Goal: Information Seeking & Learning: Learn about a topic

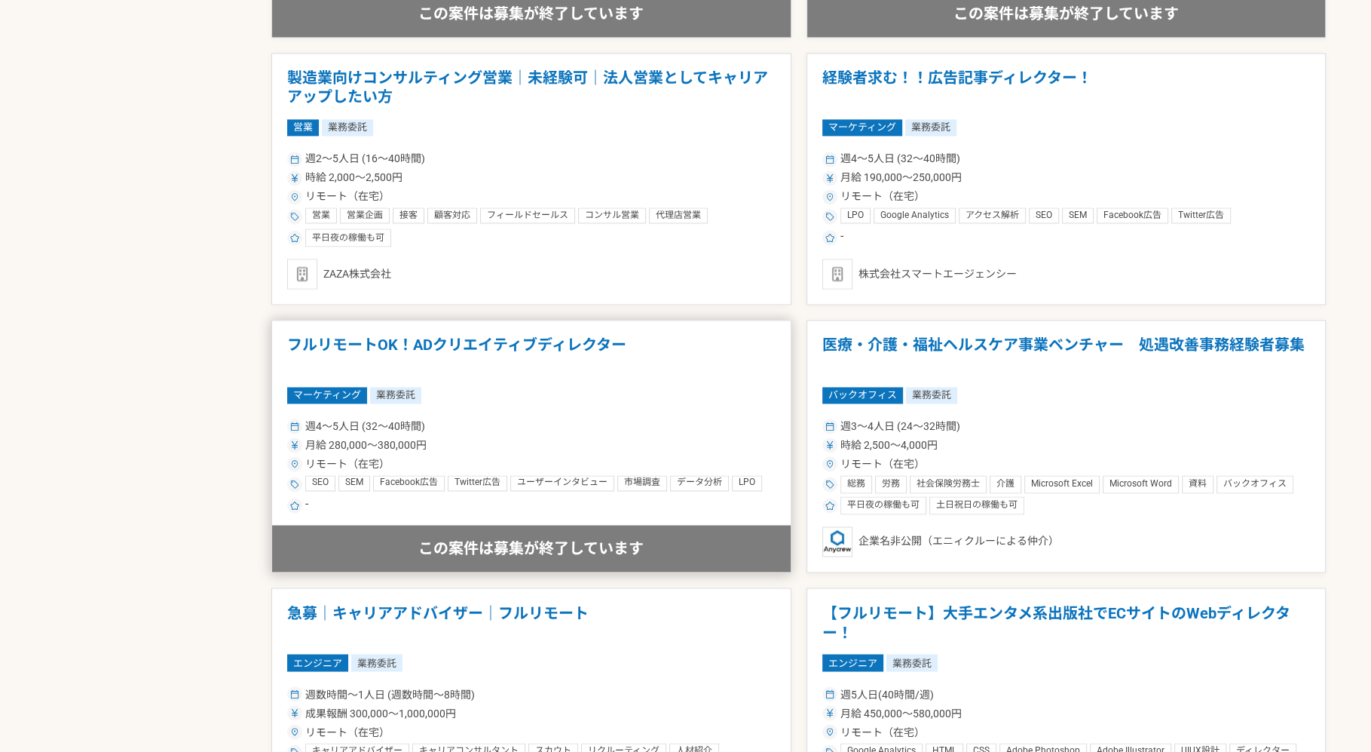
scroll to position [2512, 0]
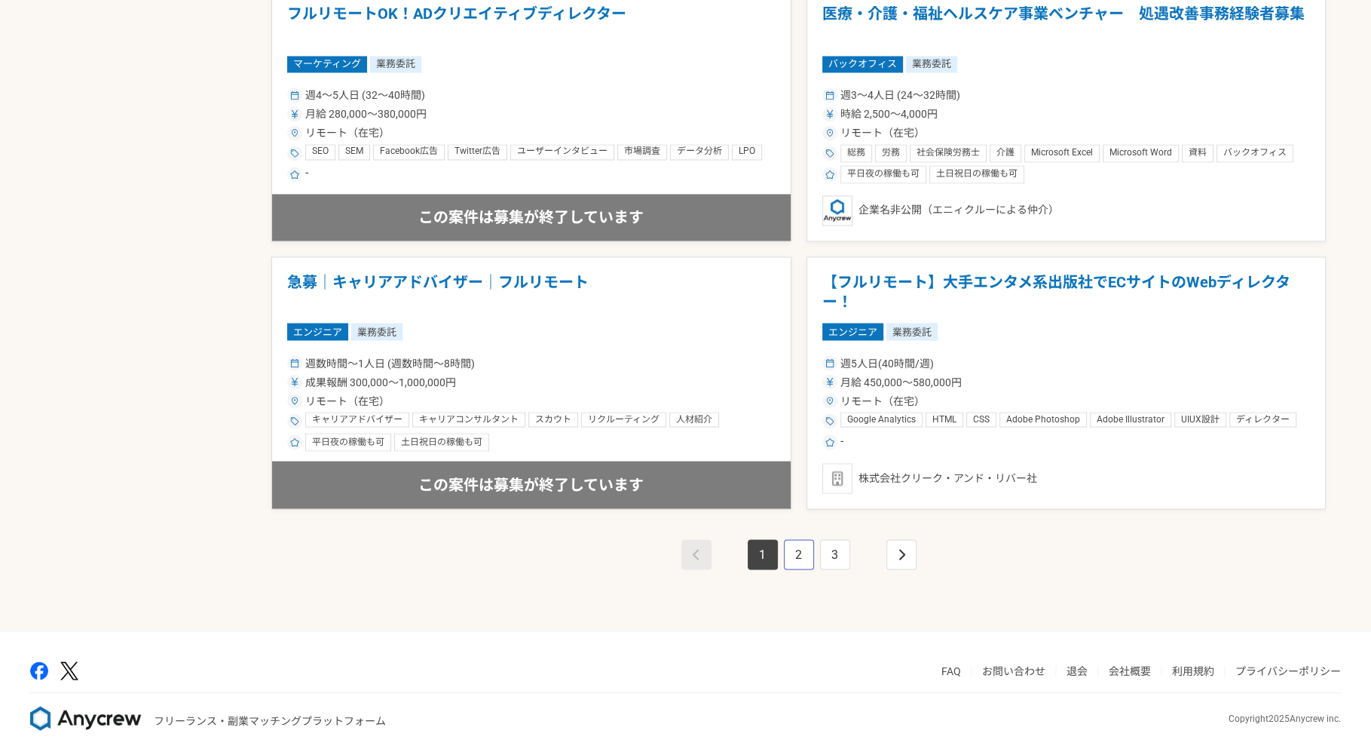
click at [793, 548] on link "2" at bounding box center [799, 554] width 30 height 30
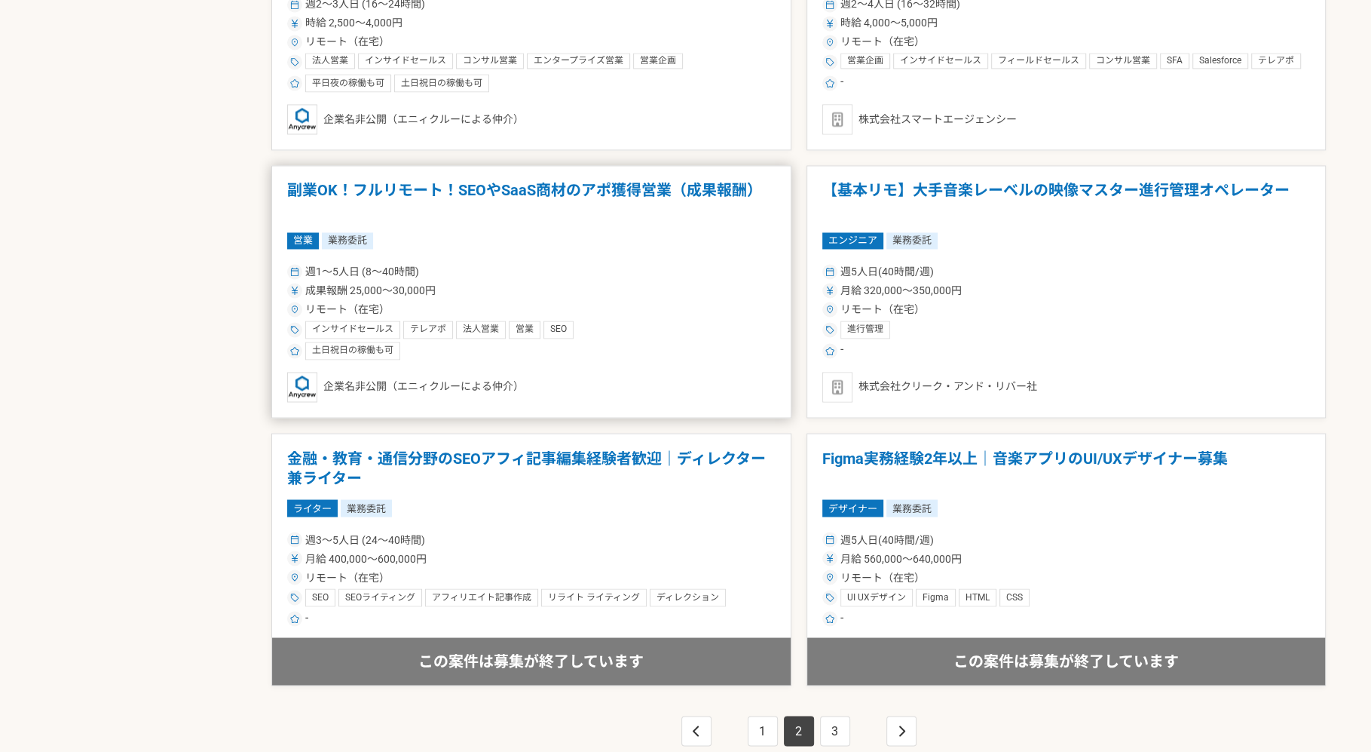
scroll to position [2428, 0]
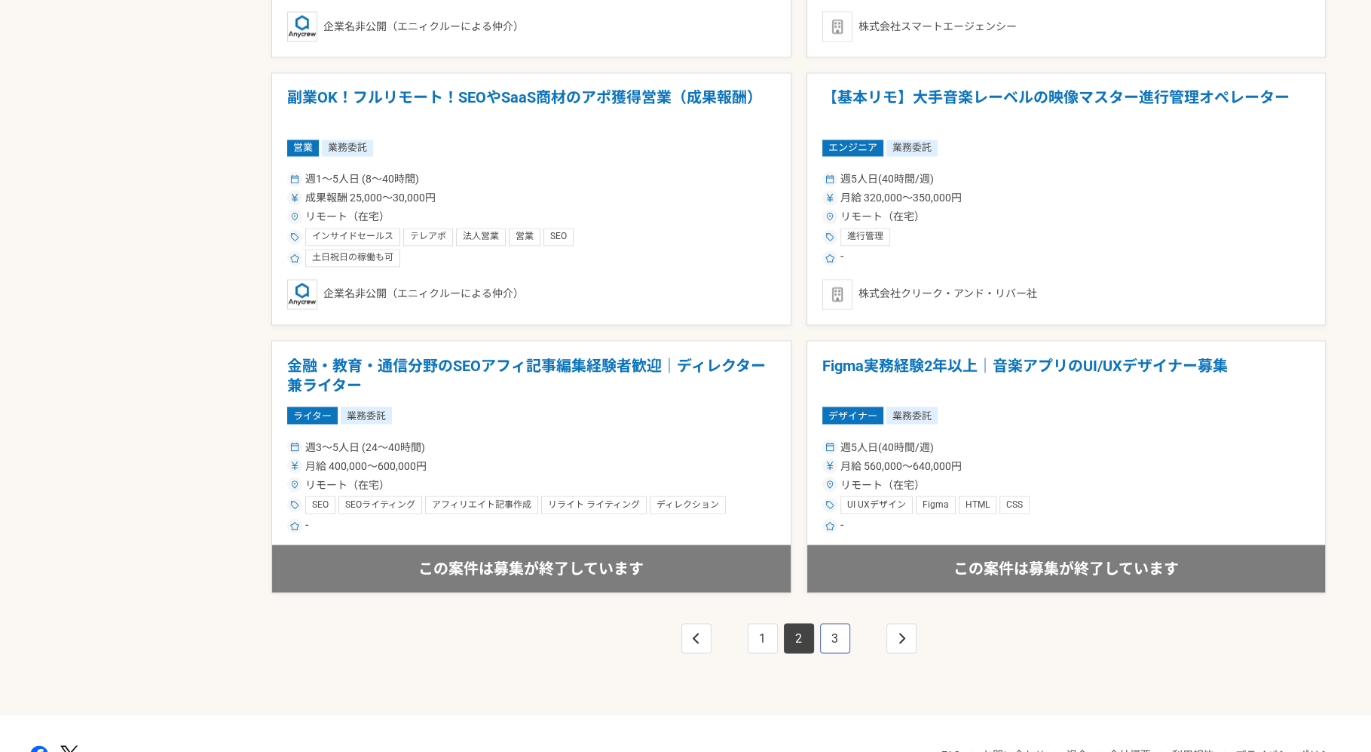
click at [848, 629] on link "3" at bounding box center [835, 638] width 30 height 30
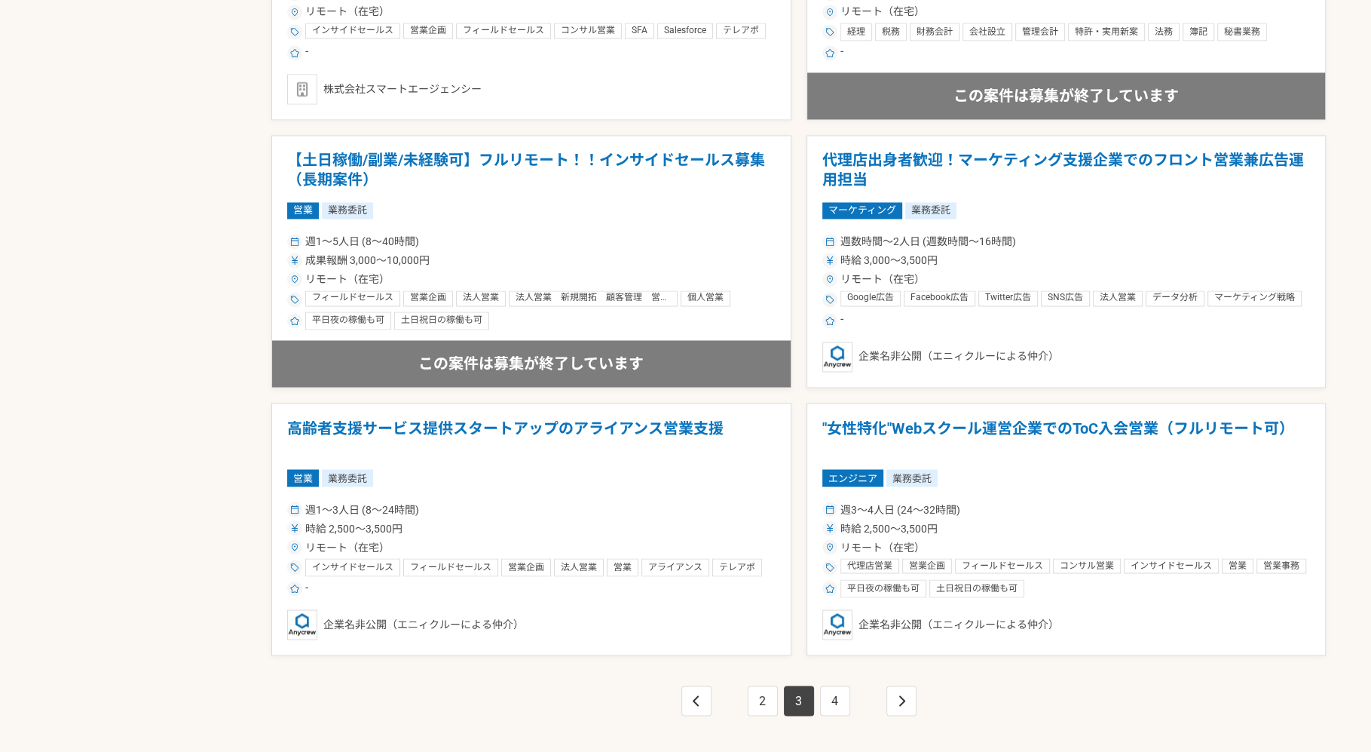
scroll to position [2512, 0]
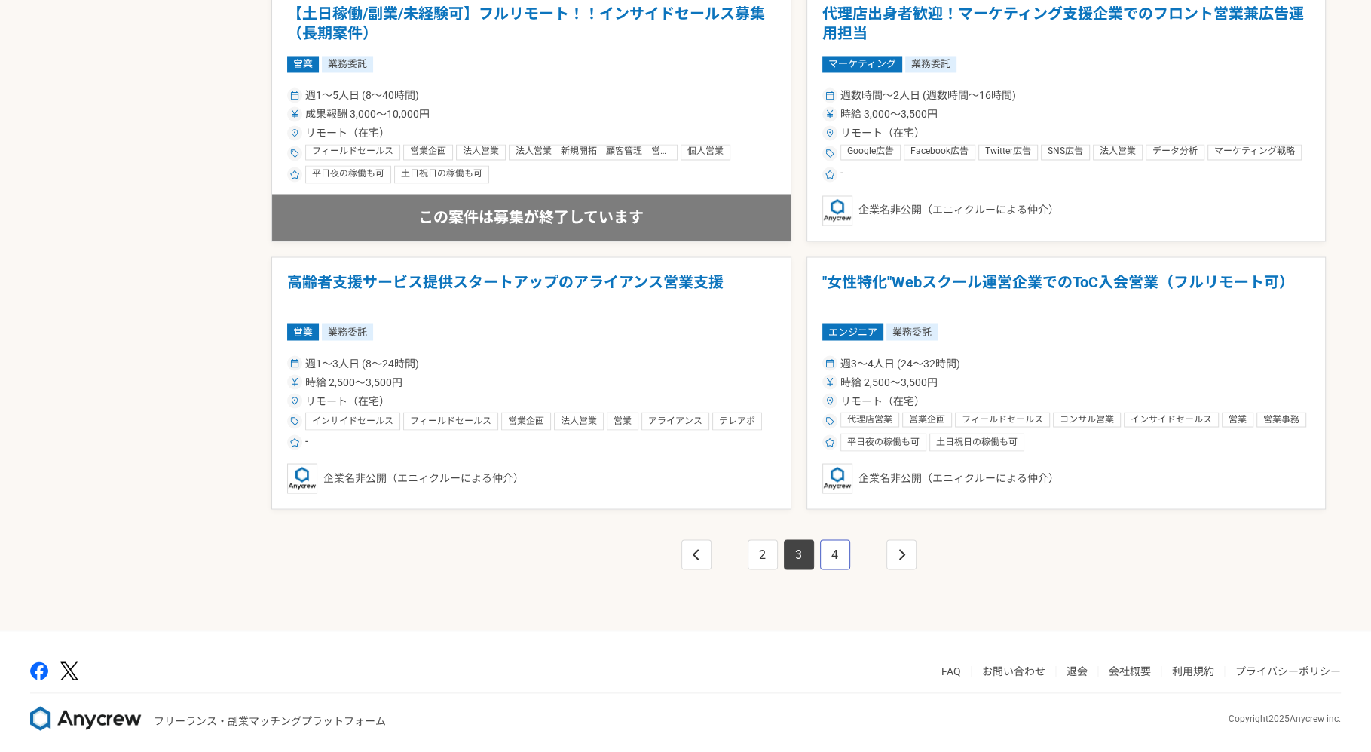
click at [846, 550] on link "4" at bounding box center [835, 554] width 30 height 30
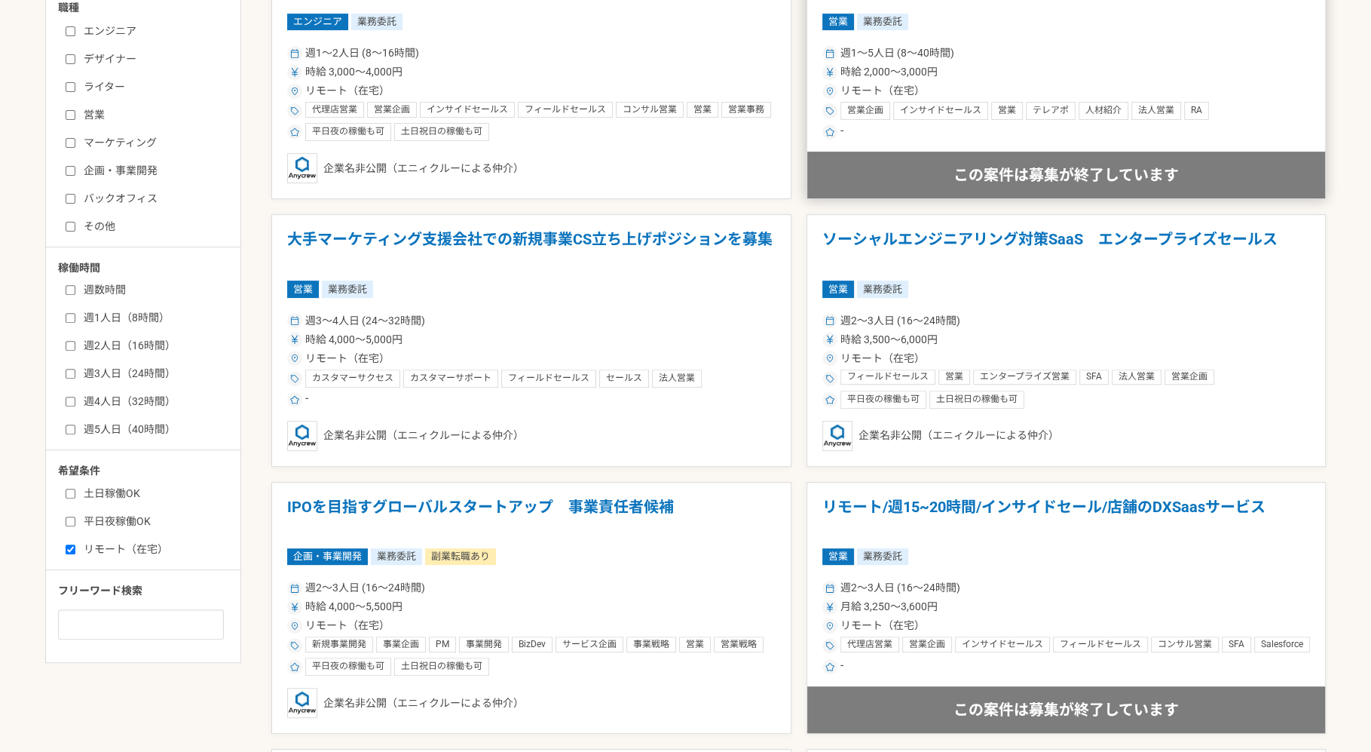
scroll to position [744, 0]
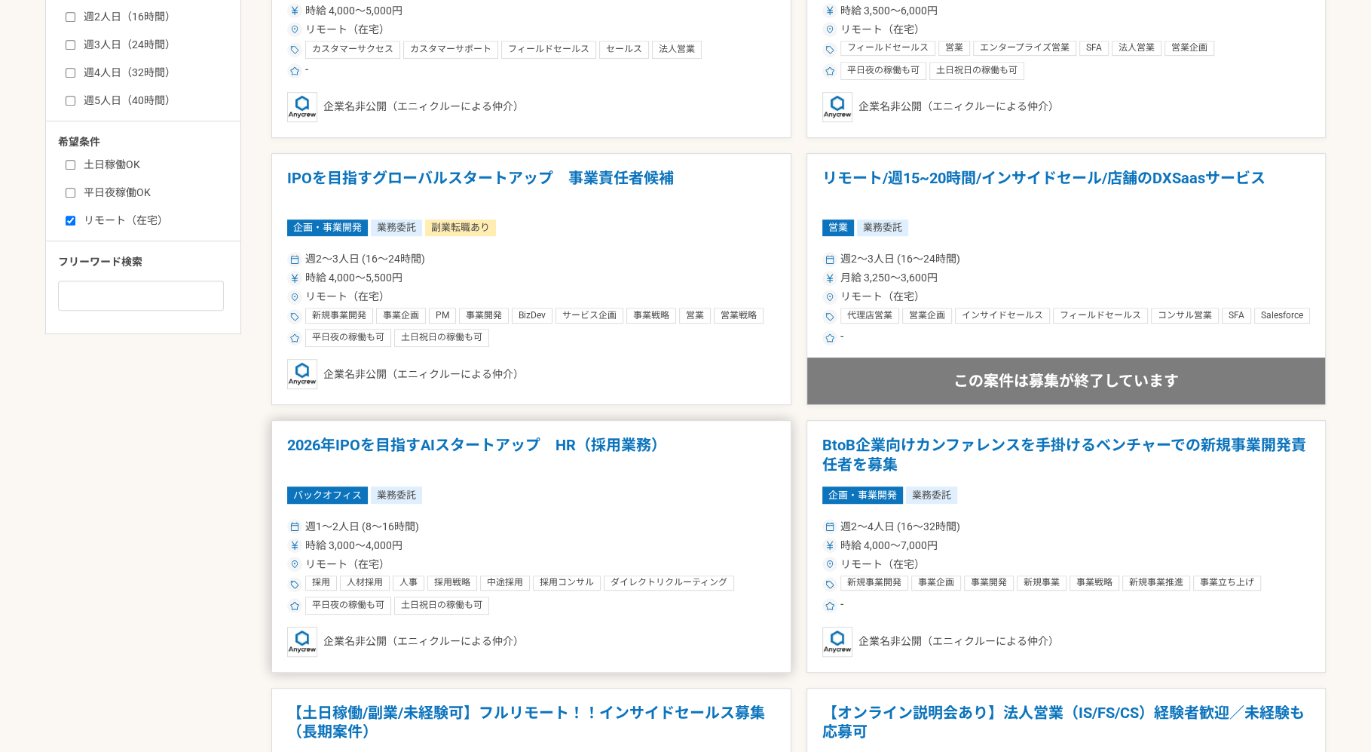
click at [596, 461] on h1 "2026年IPOを目指すAIスタートアップ　HR（採用業務）" at bounding box center [531, 455] width 489 height 38
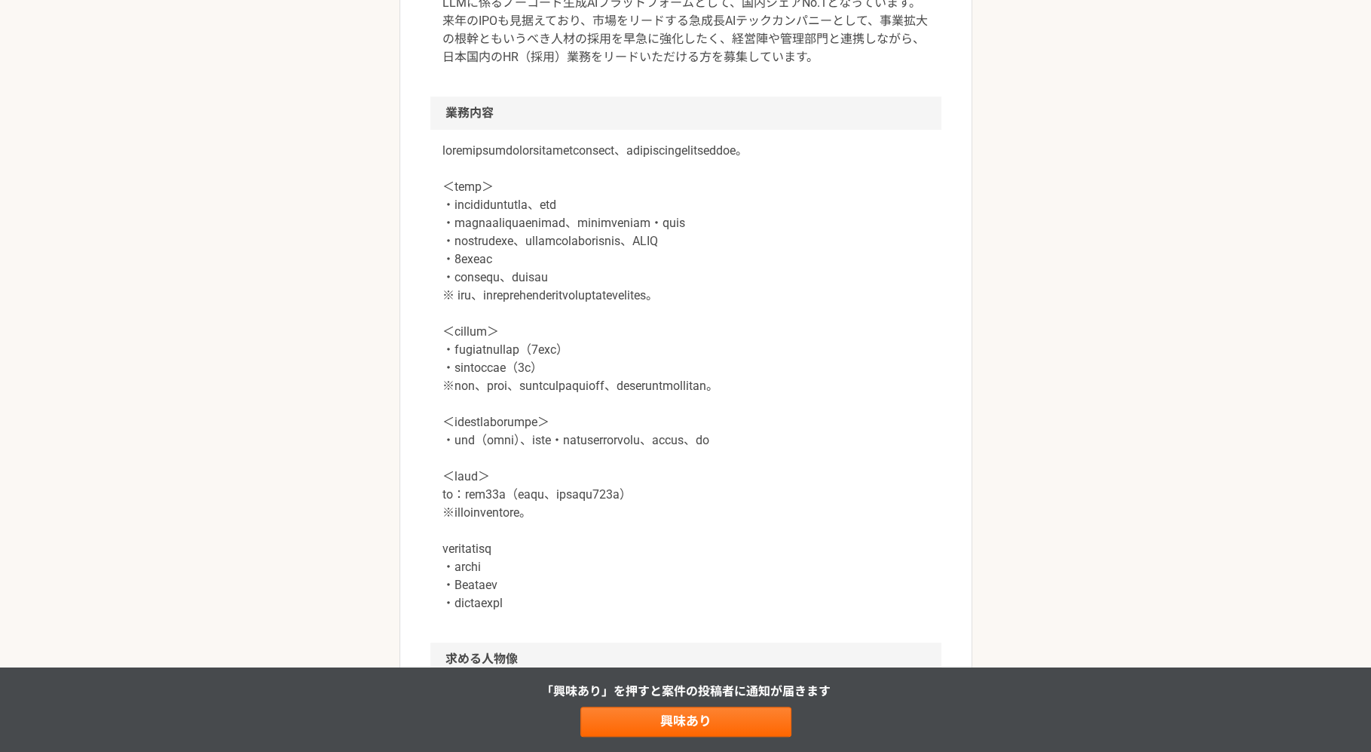
scroll to position [819, 0]
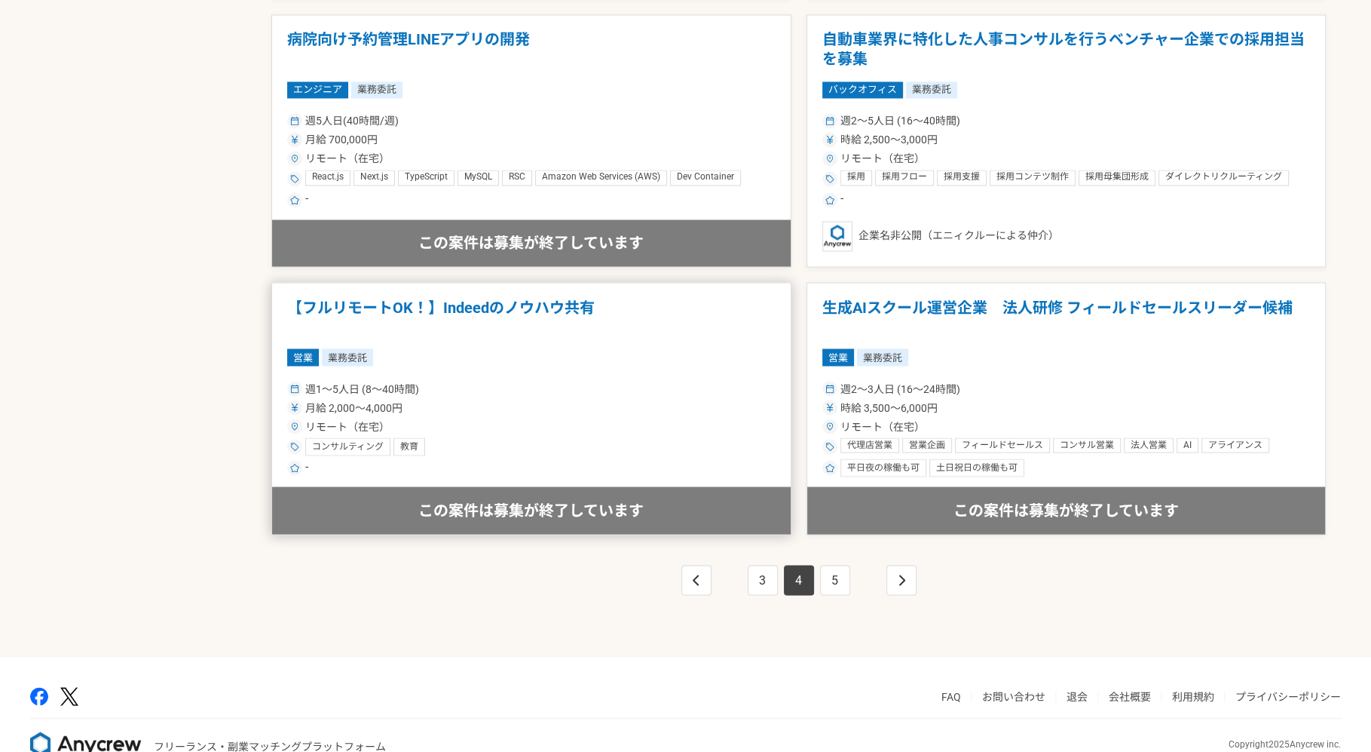
scroll to position [2473, 0]
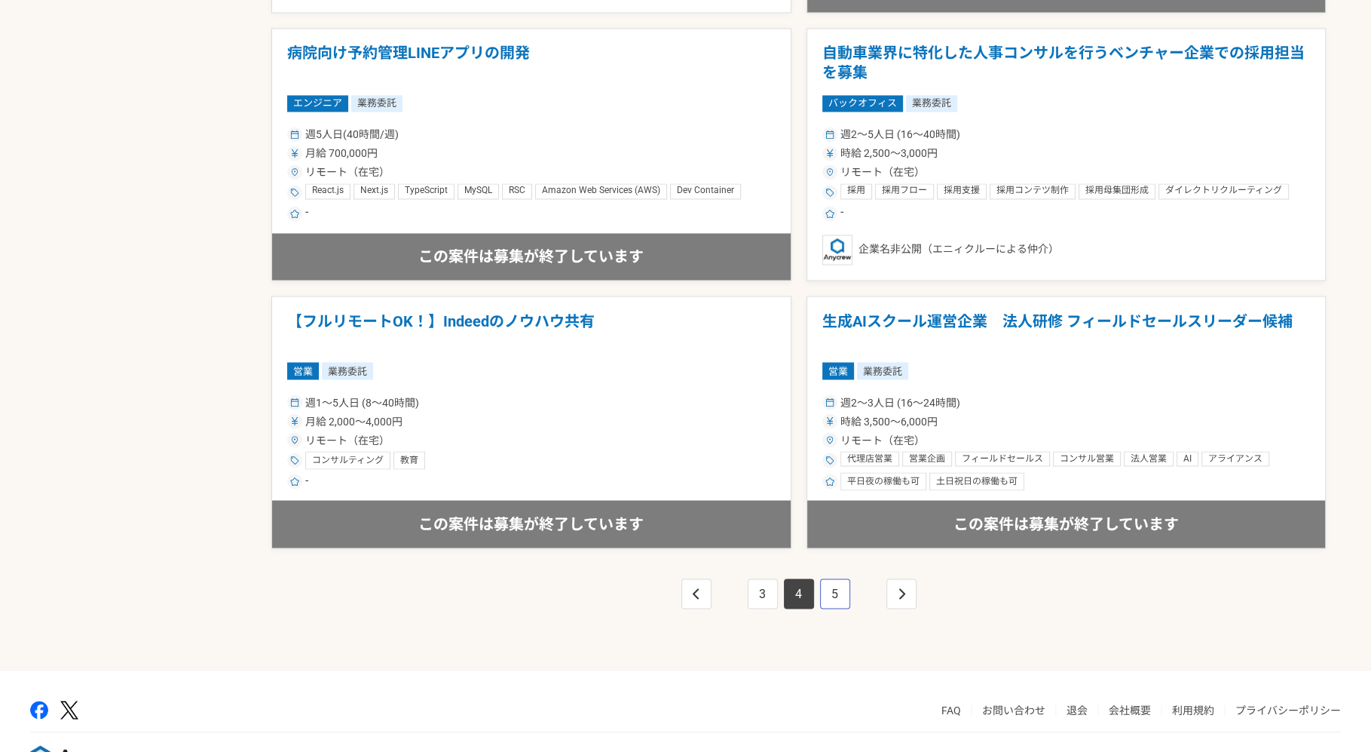
click at [825, 590] on link "5" at bounding box center [835, 593] width 30 height 30
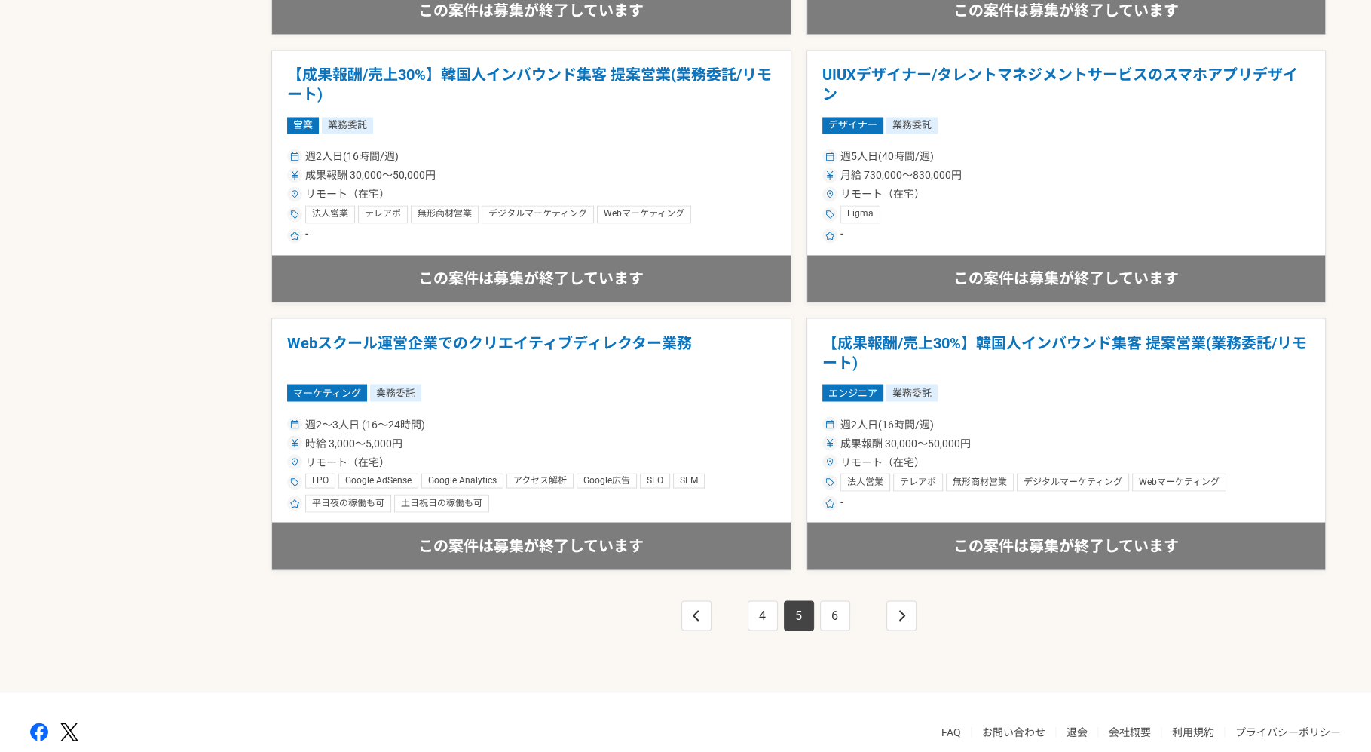
scroll to position [2512, 0]
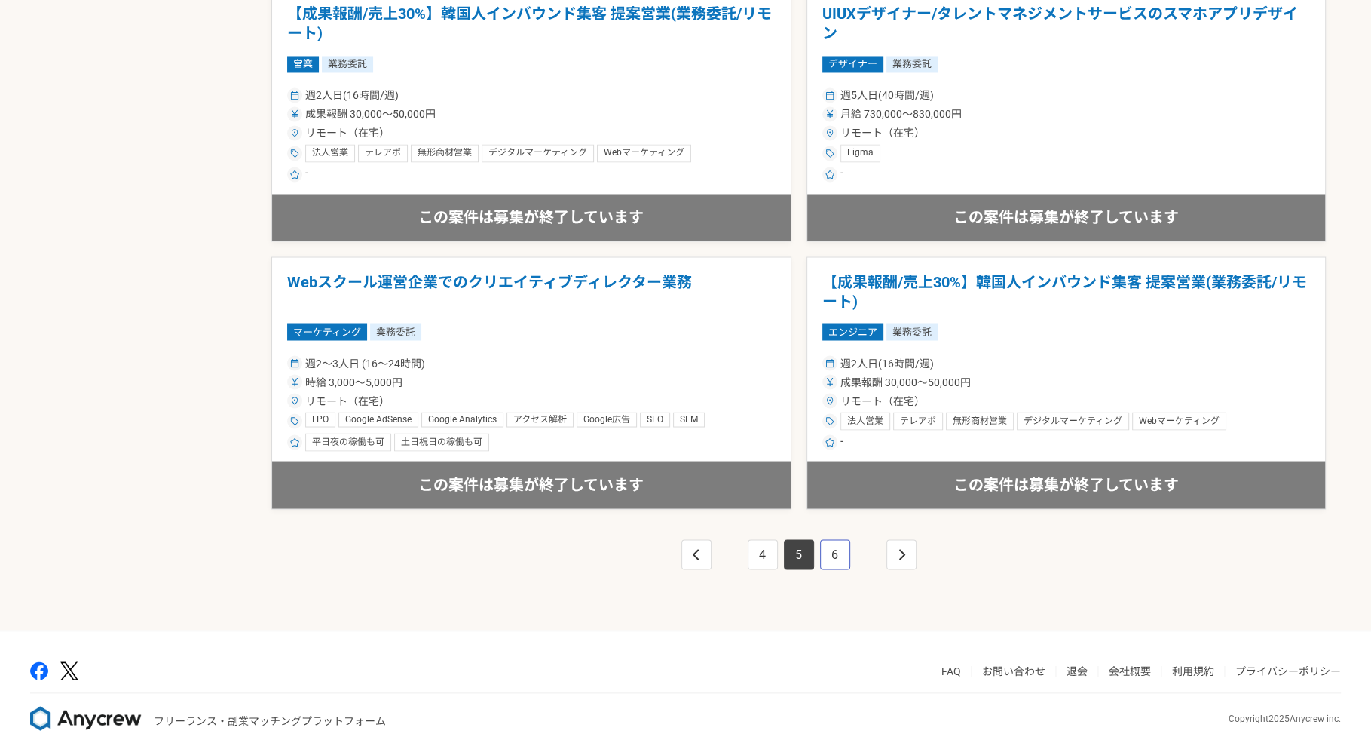
click at [832, 556] on link "6" at bounding box center [835, 554] width 30 height 30
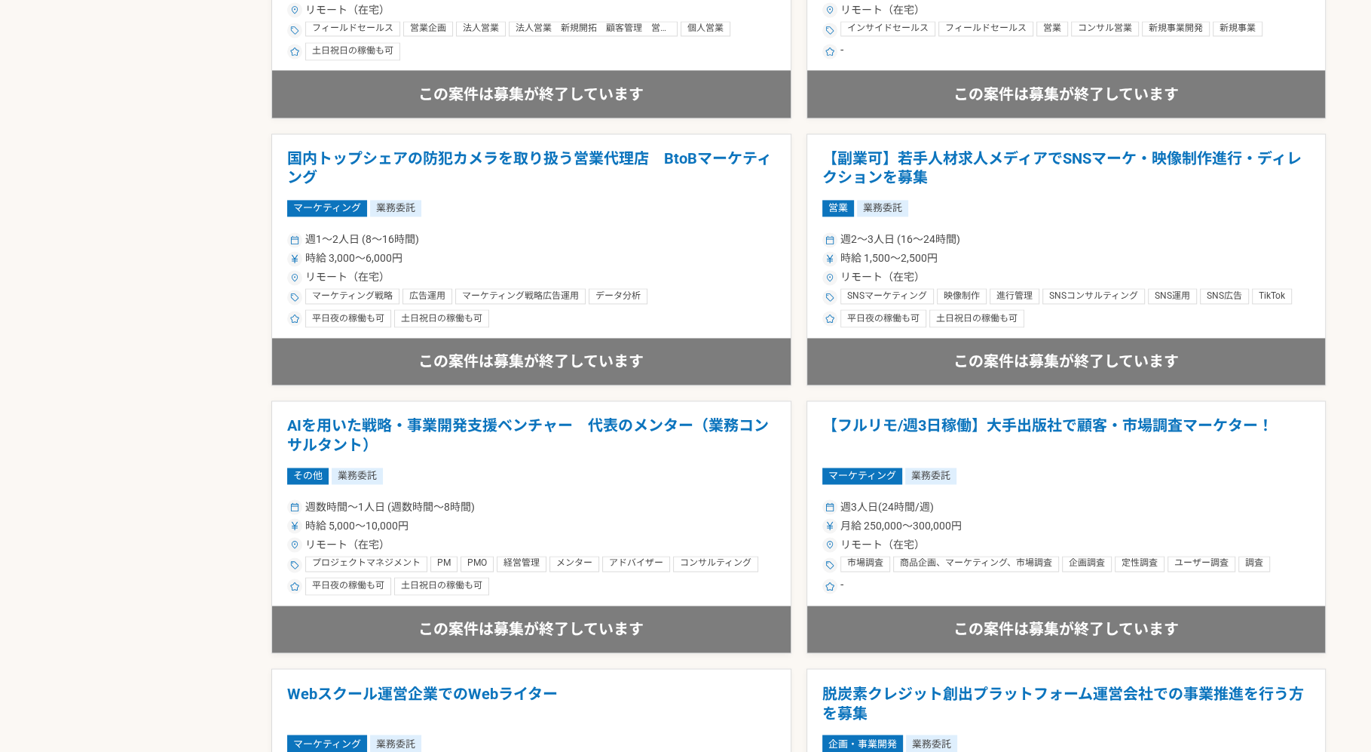
scroll to position [2512, 0]
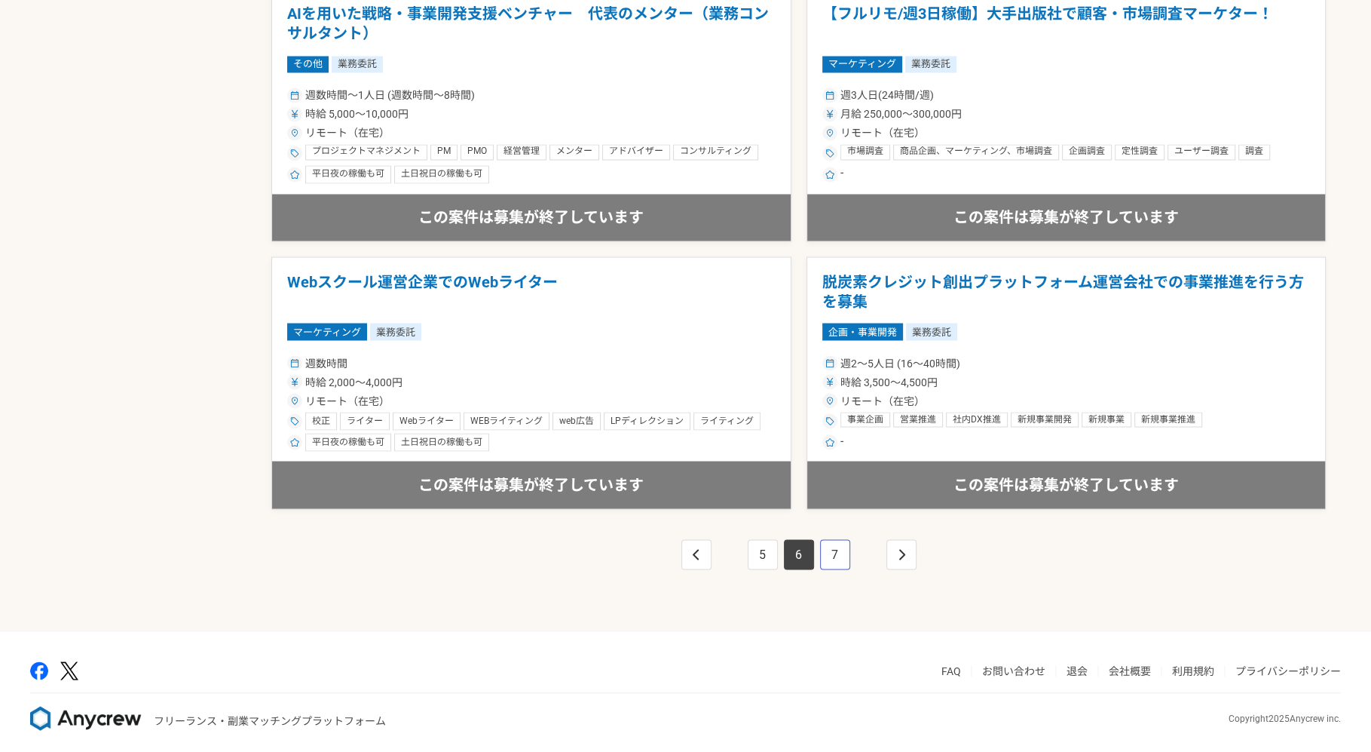
click at [844, 553] on link "7" at bounding box center [835, 554] width 30 height 30
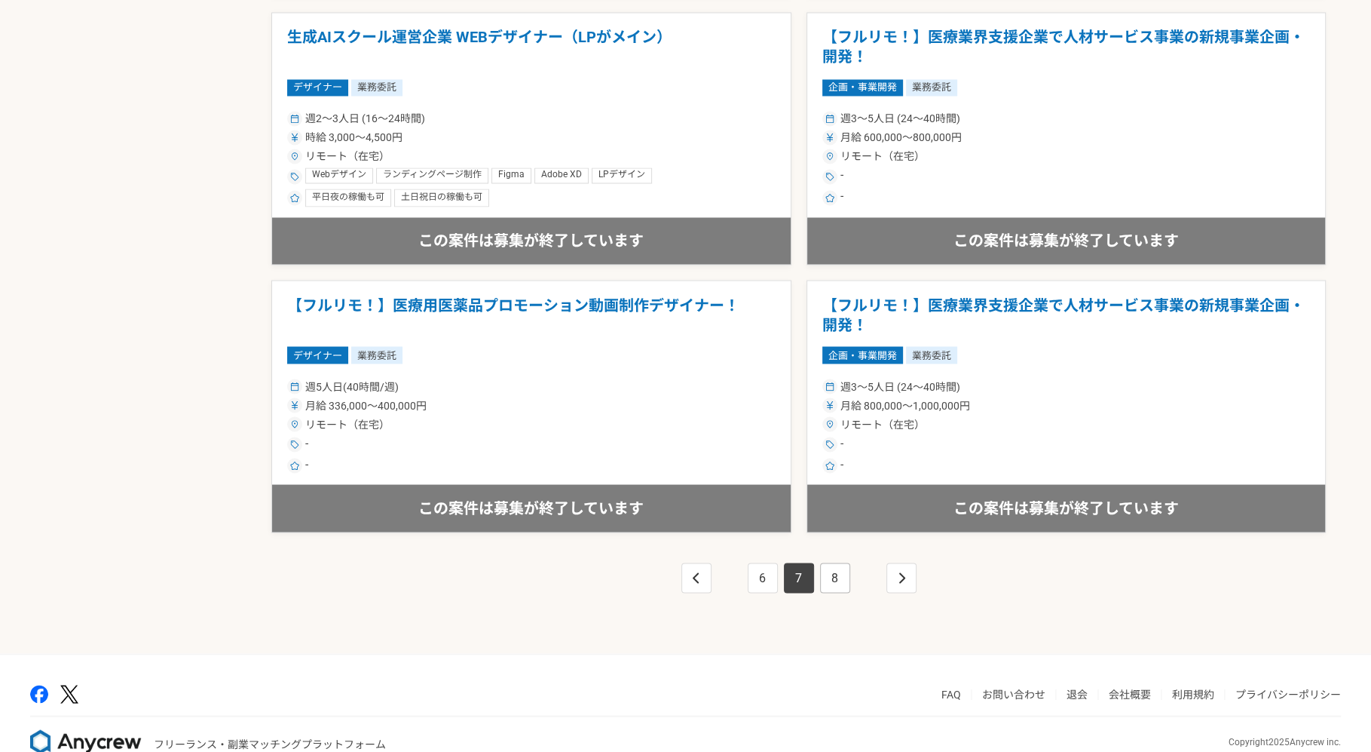
scroll to position [2512, 0]
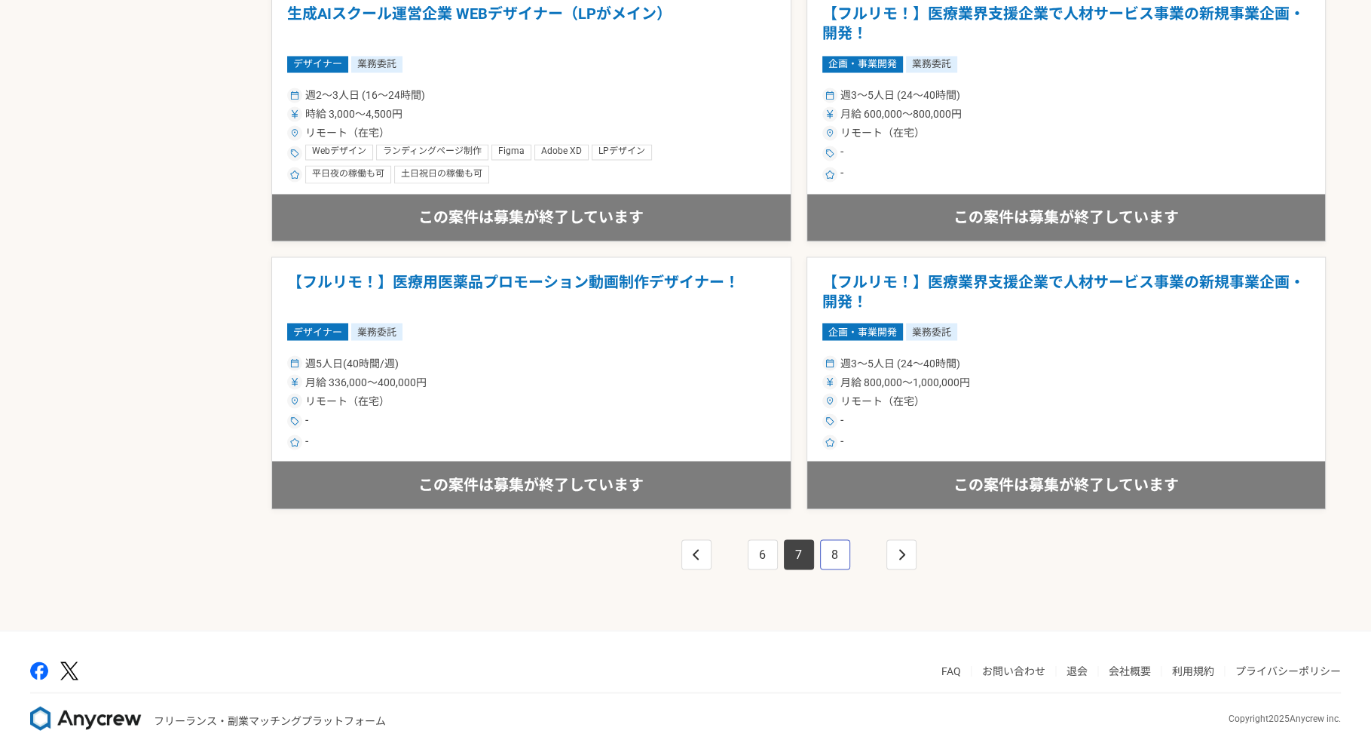
click at [825, 548] on link "8" at bounding box center [835, 554] width 30 height 30
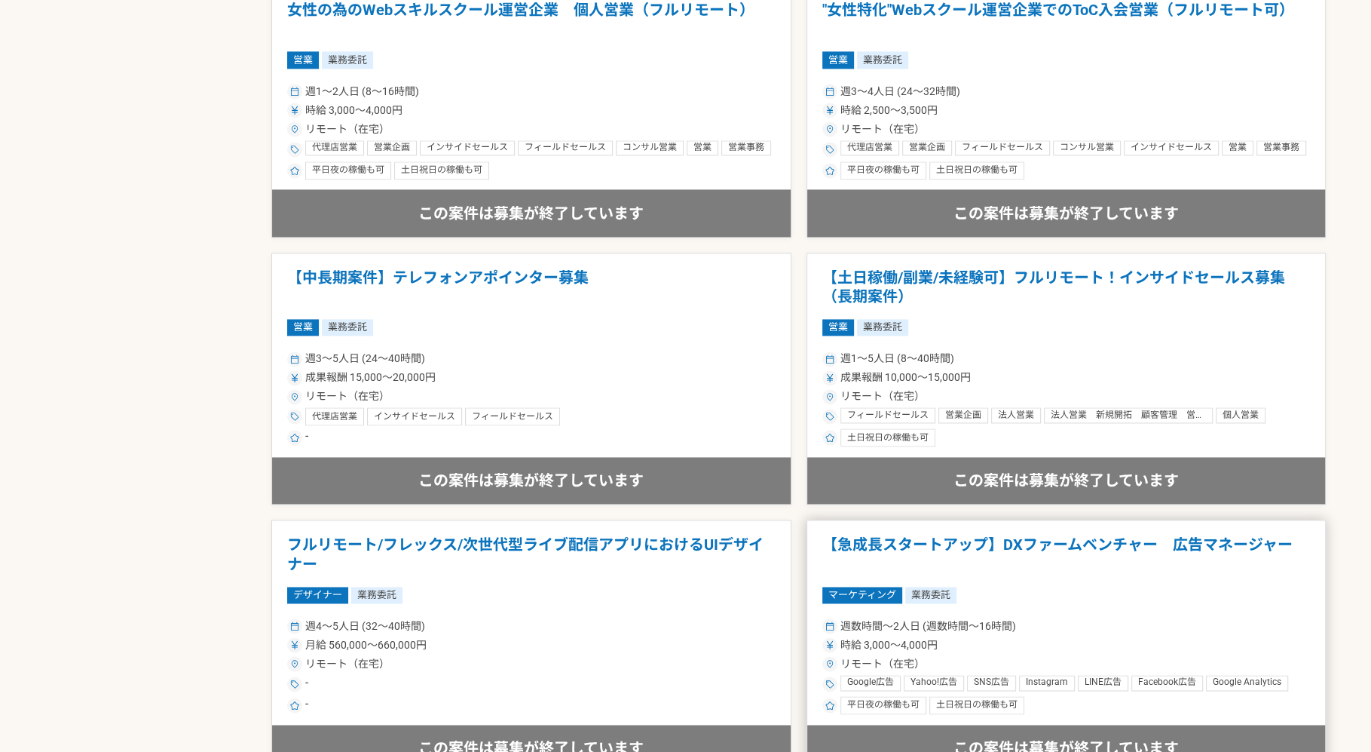
scroll to position [2512, 0]
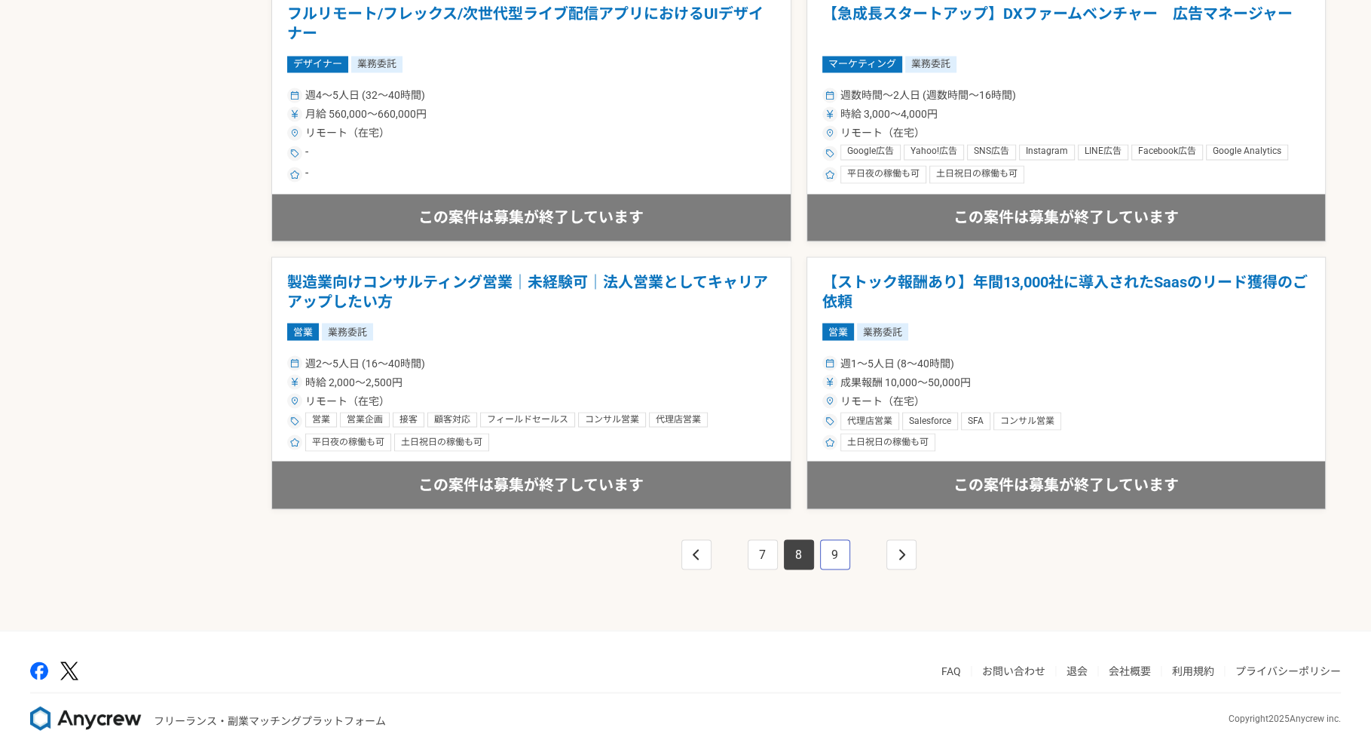
click at [825, 547] on link "9" at bounding box center [835, 554] width 30 height 30
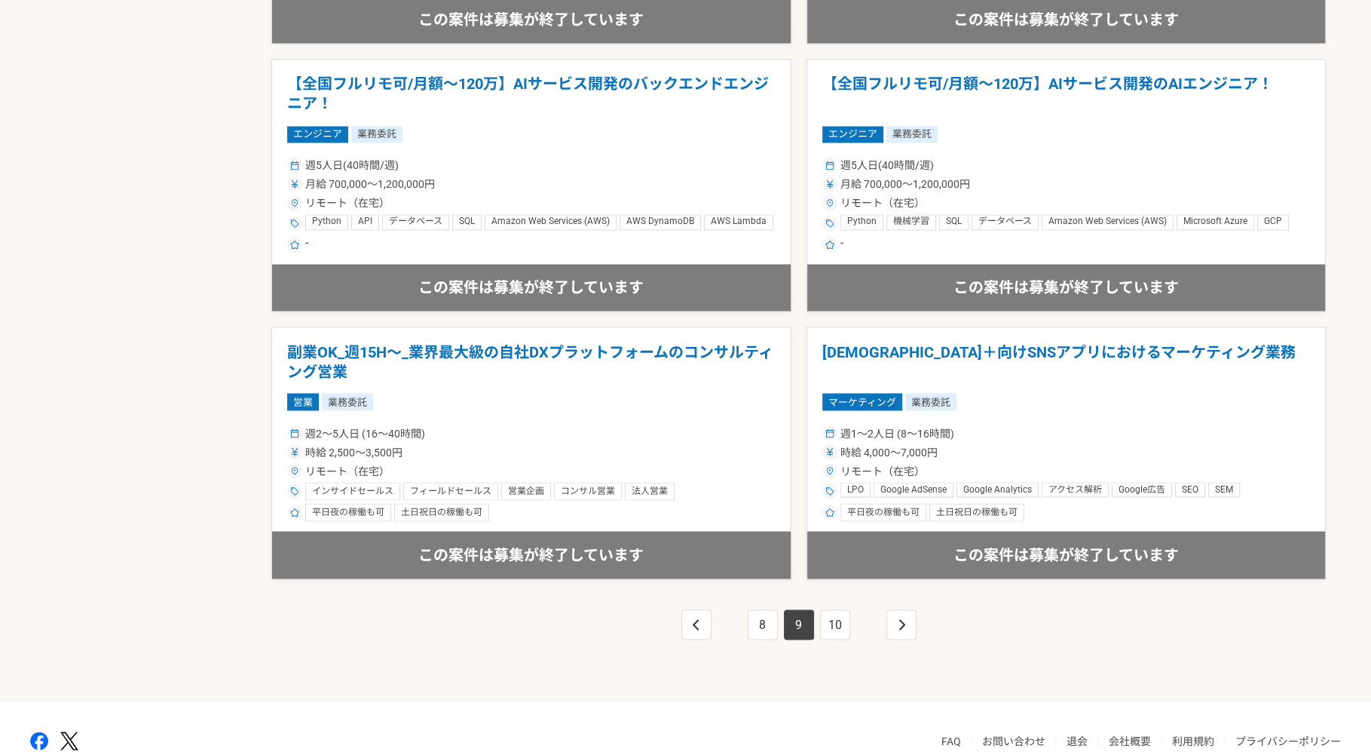
scroll to position [2512, 0]
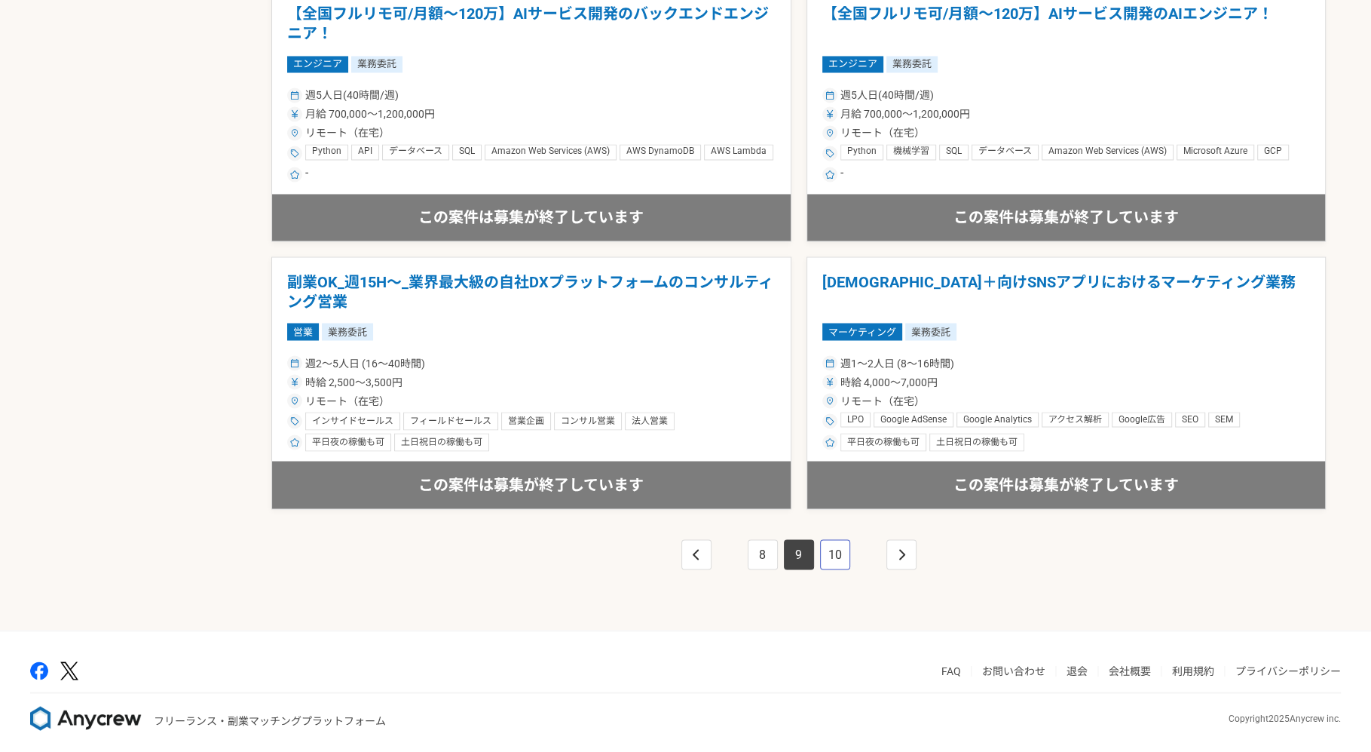
click at [831, 557] on link "10" at bounding box center [835, 554] width 30 height 30
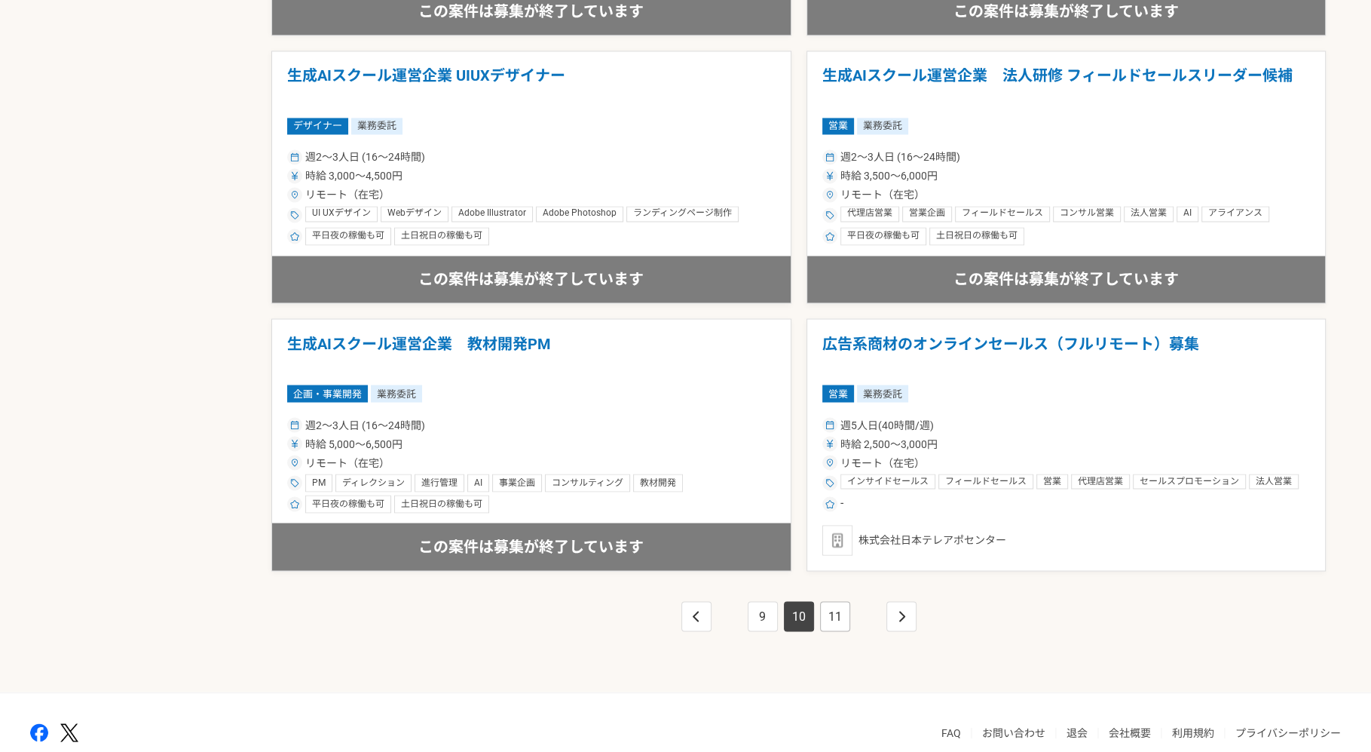
scroll to position [2512, 0]
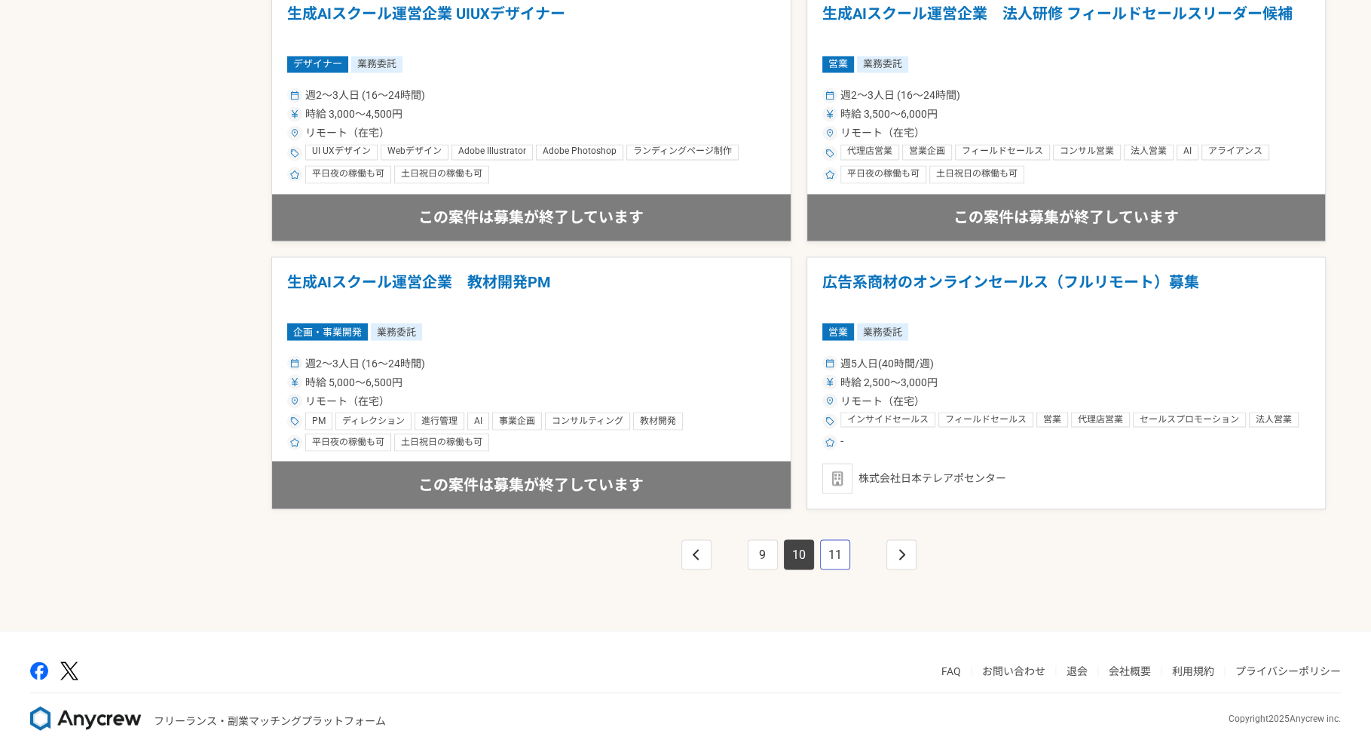
click at [837, 557] on link "11" at bounding box center [835, 554] width 30 height 30
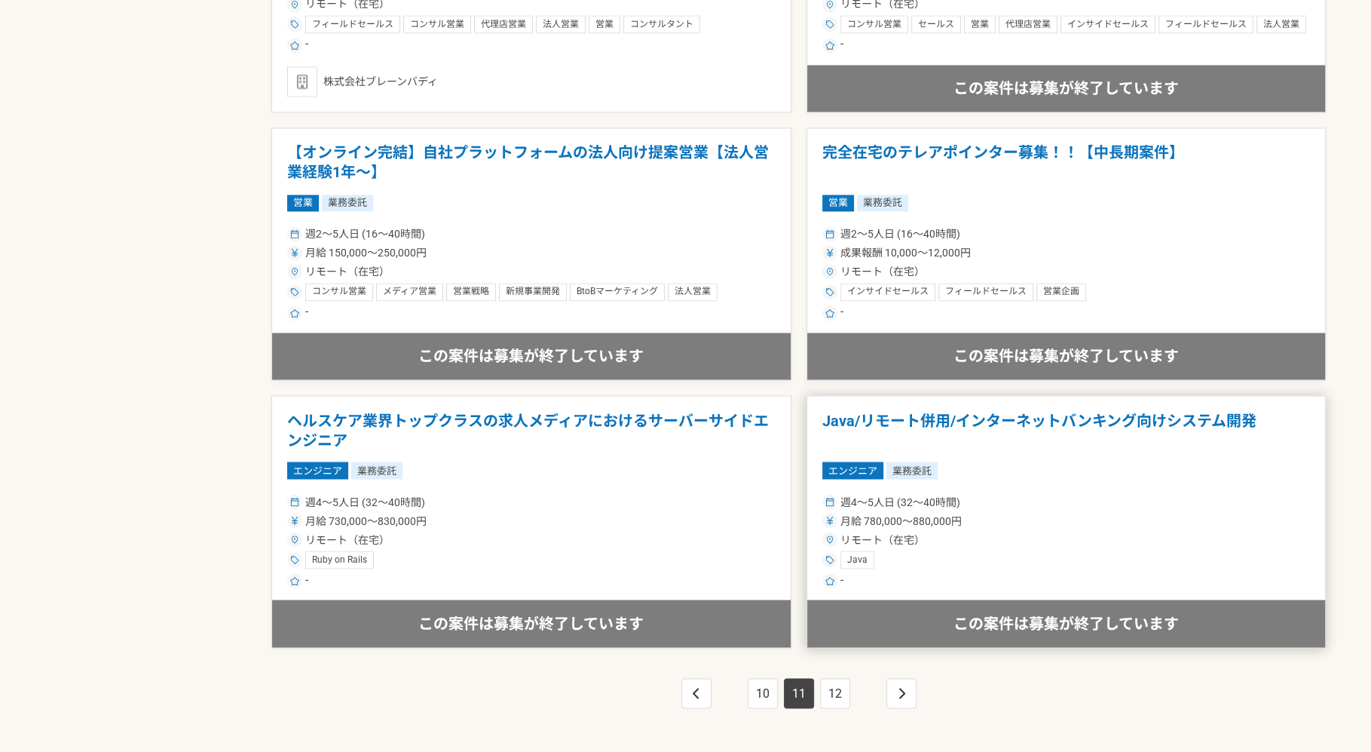
scroll to position [2378, 0]
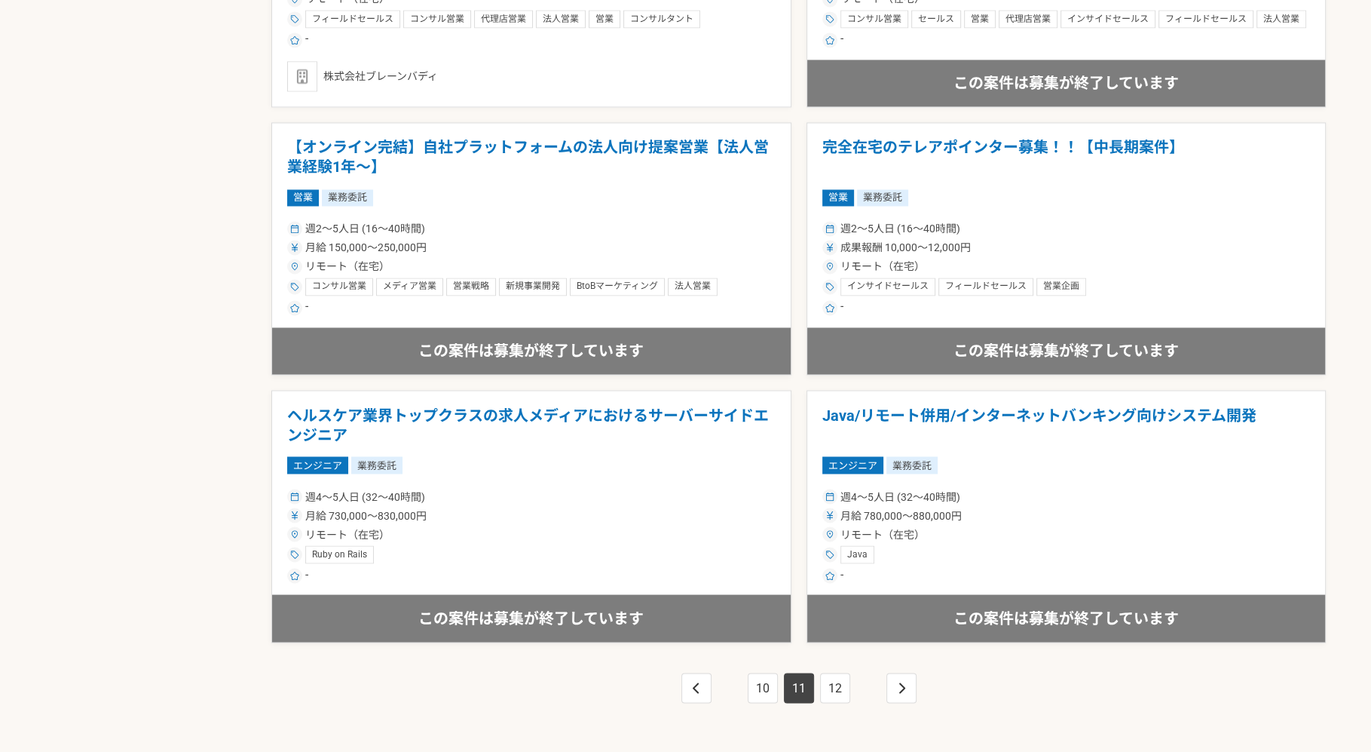
click at [832, 696] on div "10 11 12" at bounding box center [798, 702] width 1055 height 121
click at [832, 690] on link "12" at bounding box center [835, 687] width 30 height 30
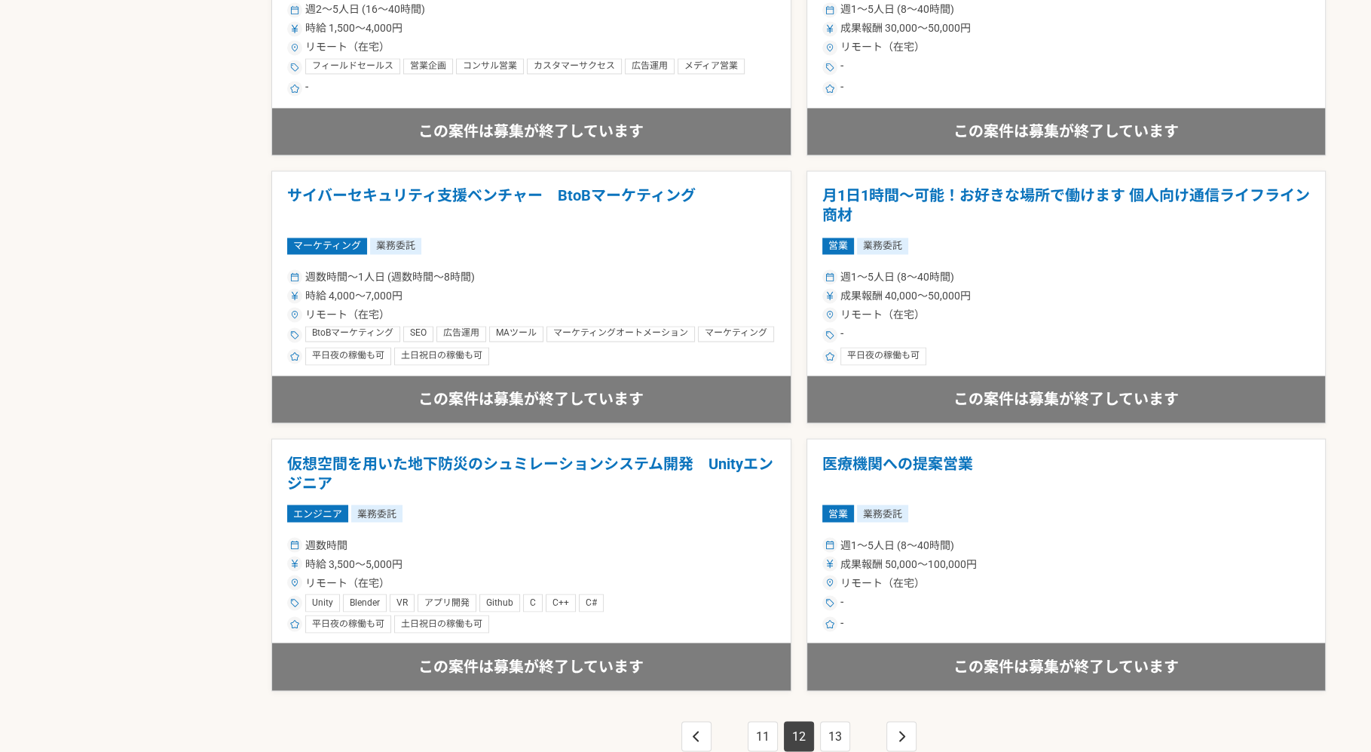
scroll to position [2512, 0]
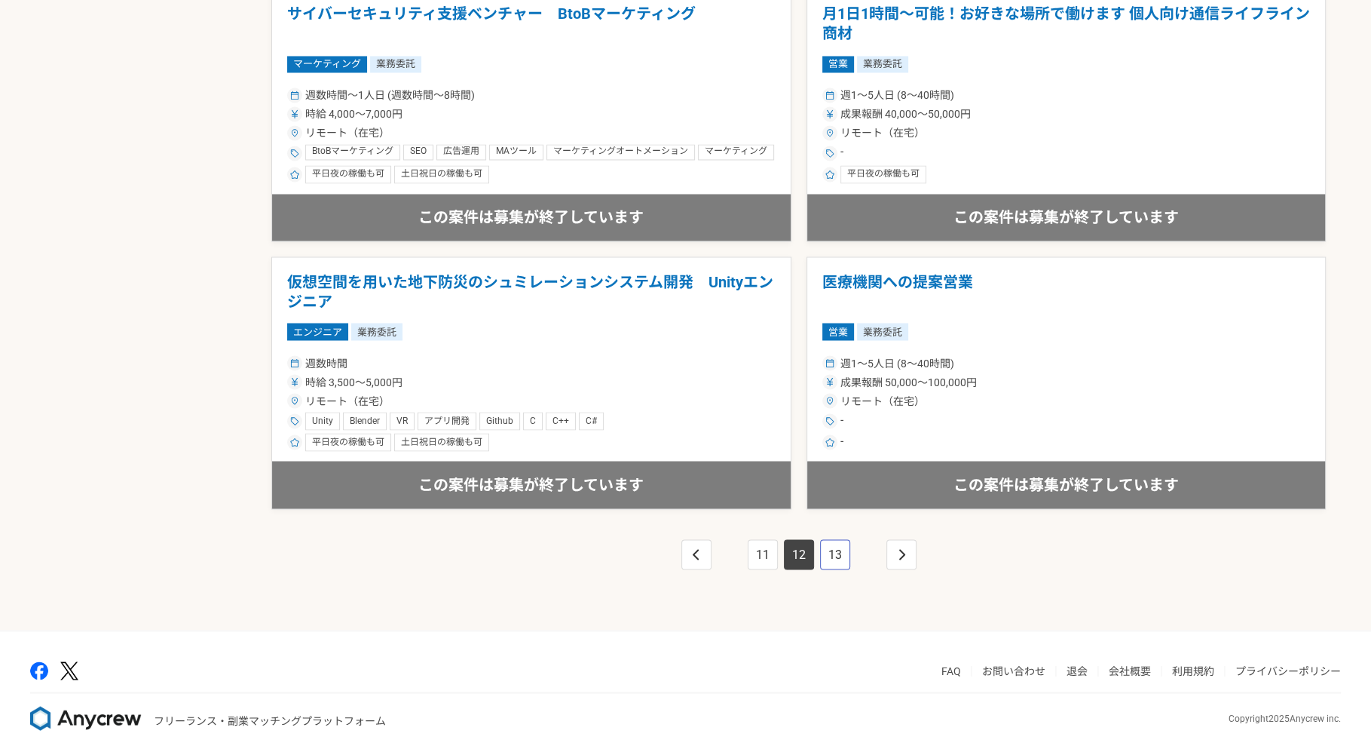
click at [831, 561] on link "13" at bounding box center [835, 554] width 30 height 30
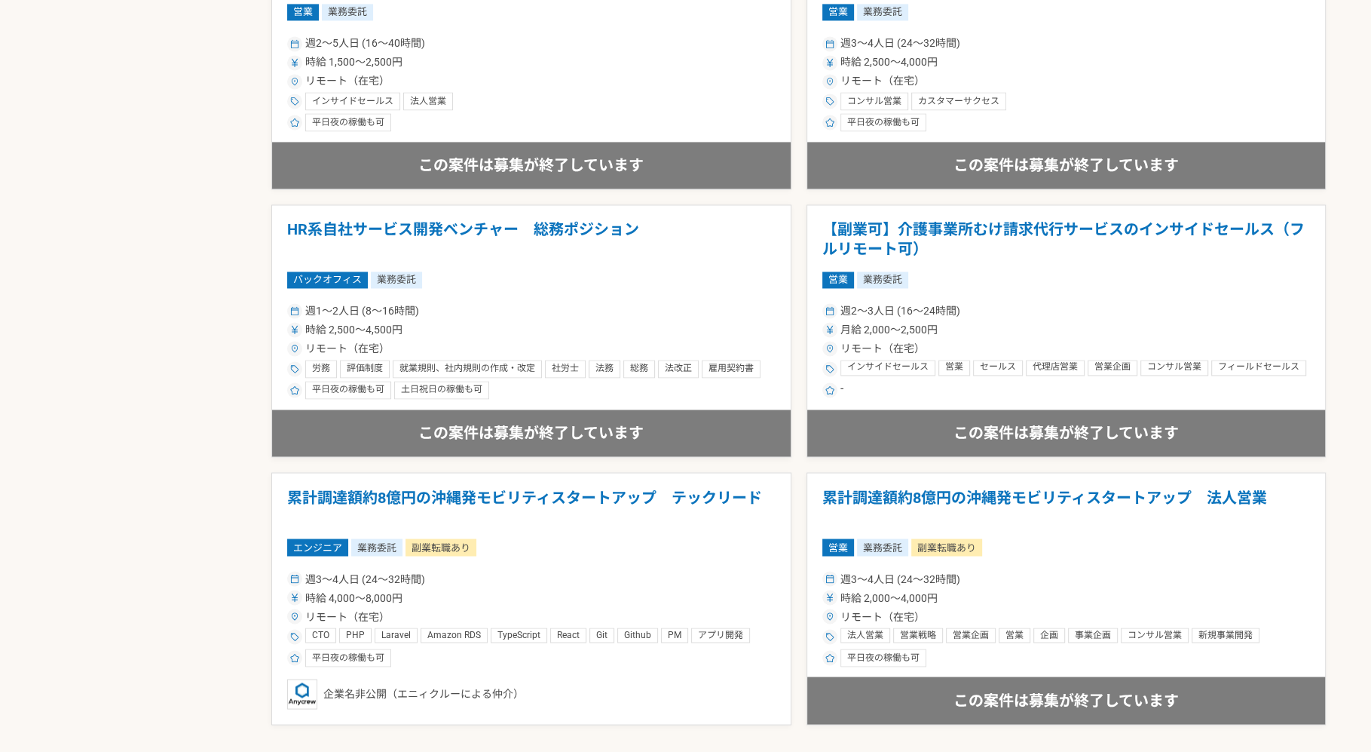
scroll to position [2512, 0]
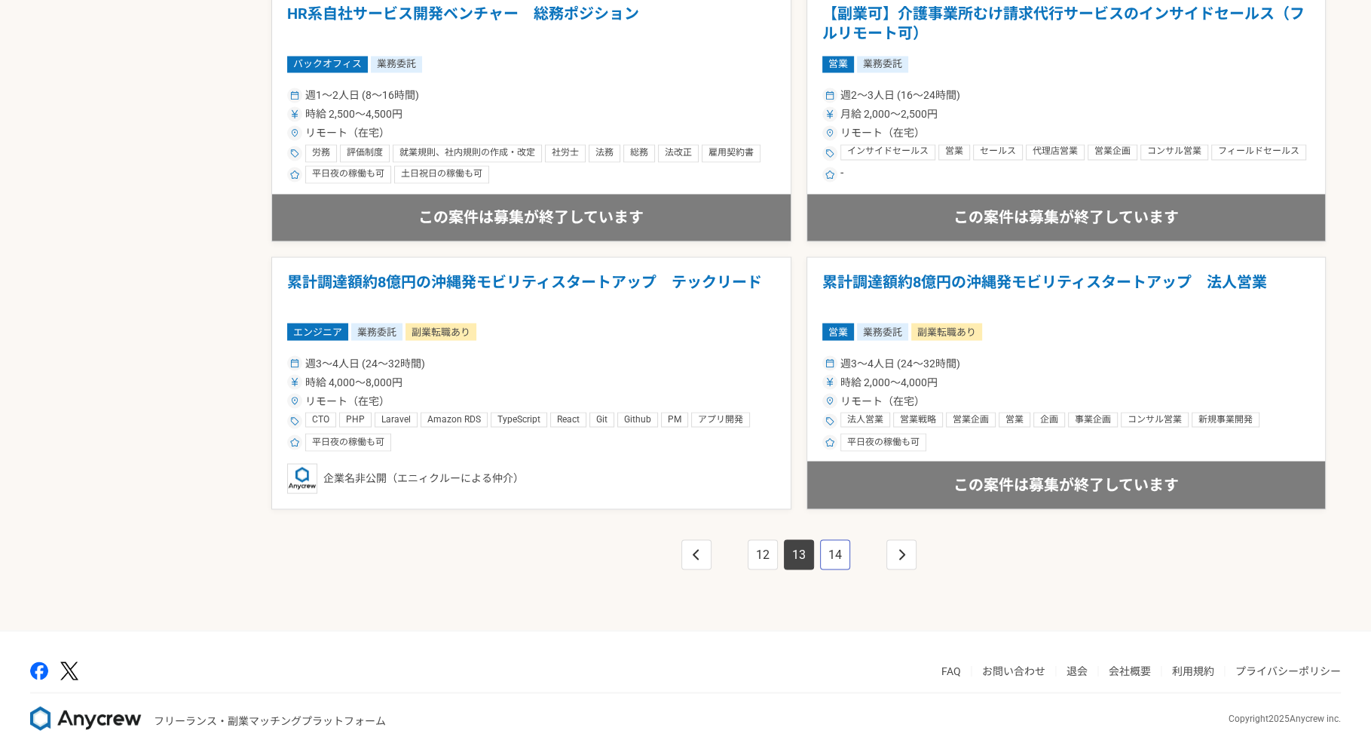
click at [829, 550] on link "14" at bounding box center [835, 554] width 30 height 30
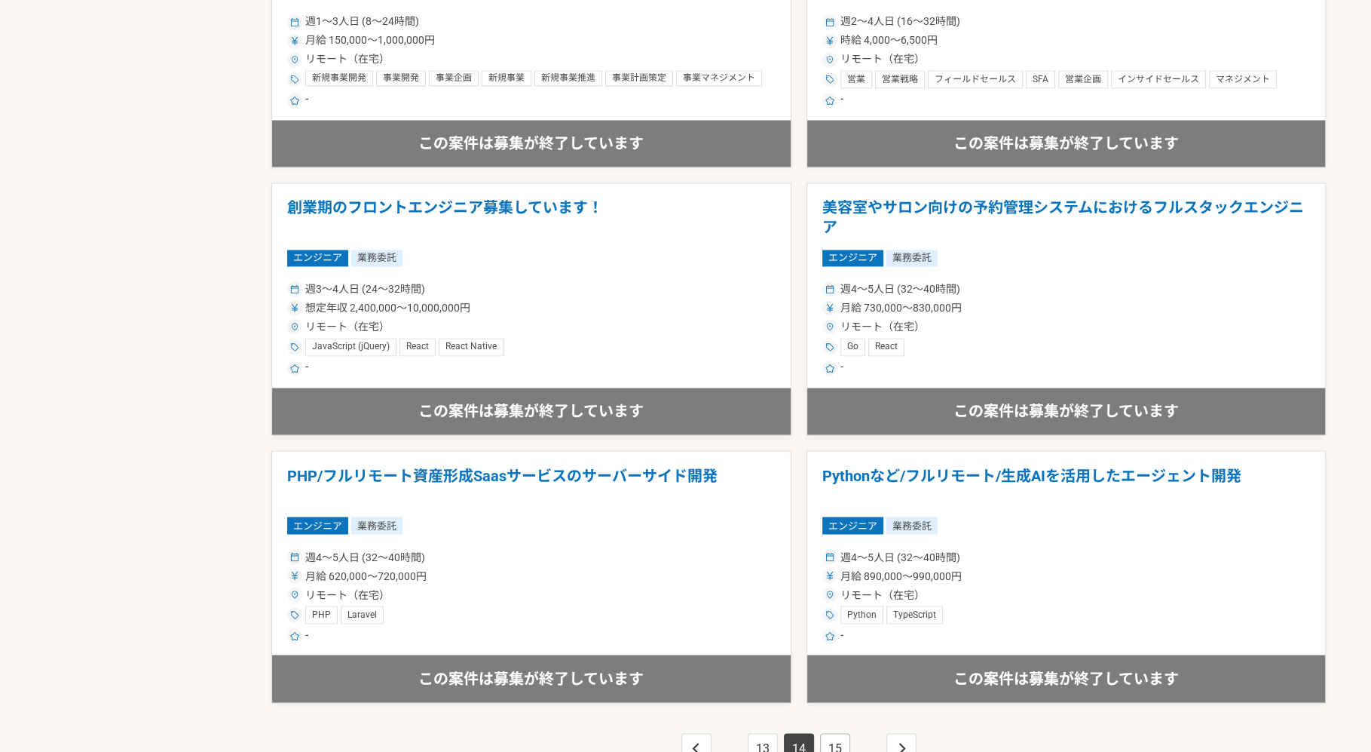
scroll to position [2512, 0]
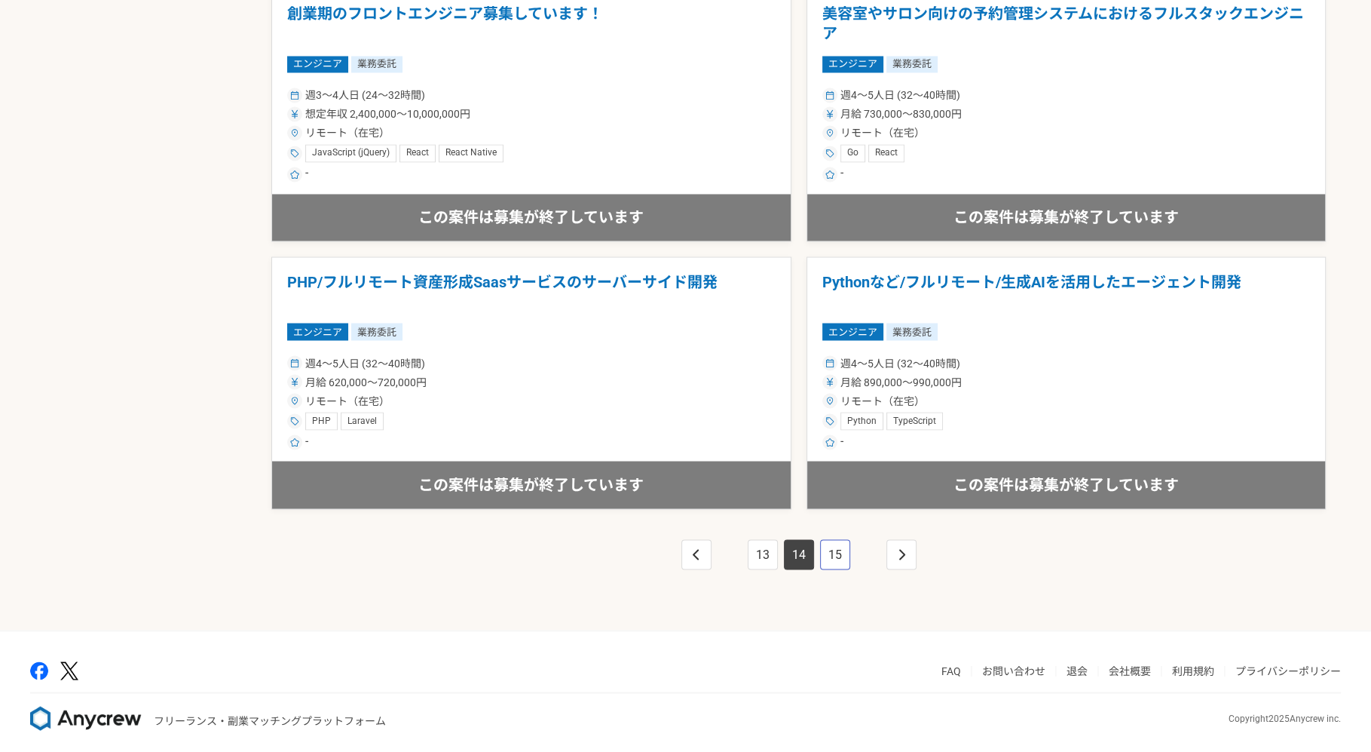
click at [845, 556] on link "15" at bounding box center [835, 554] width 30 height 30
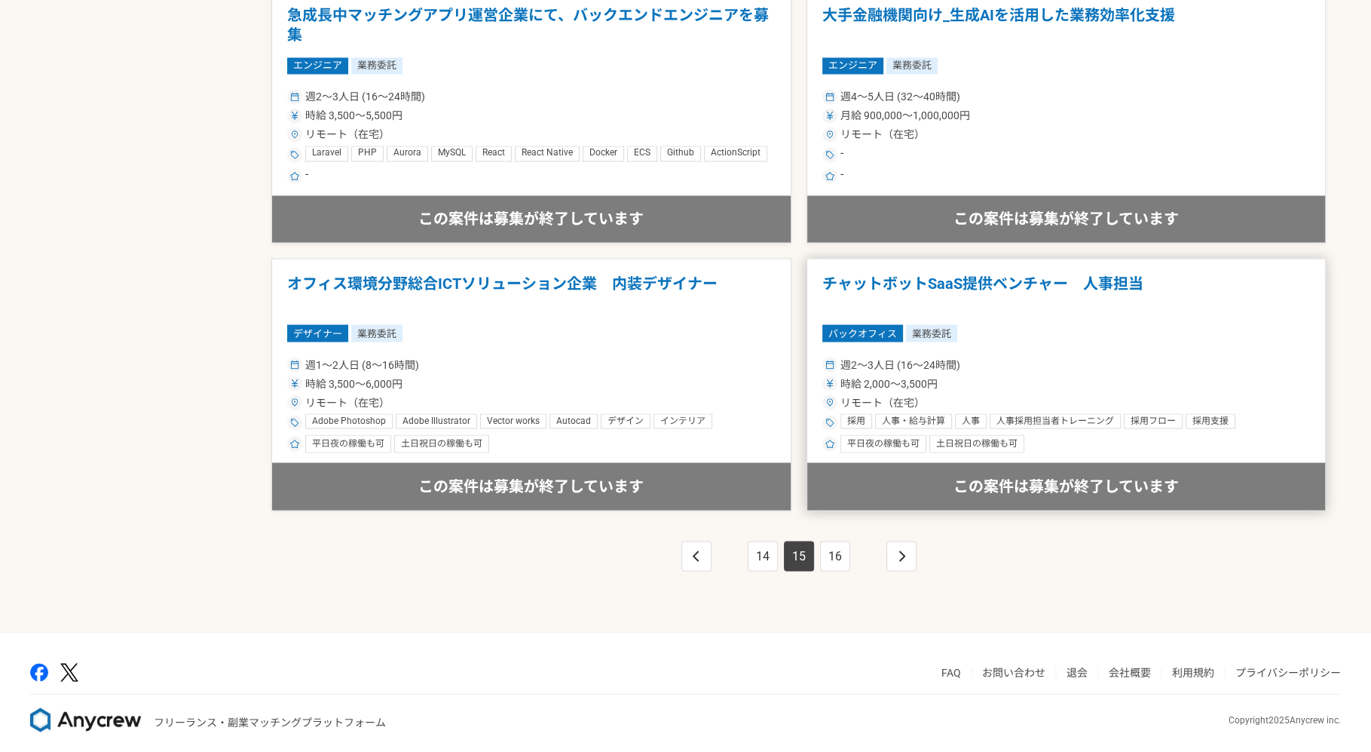
scroll to position [2512, 0]
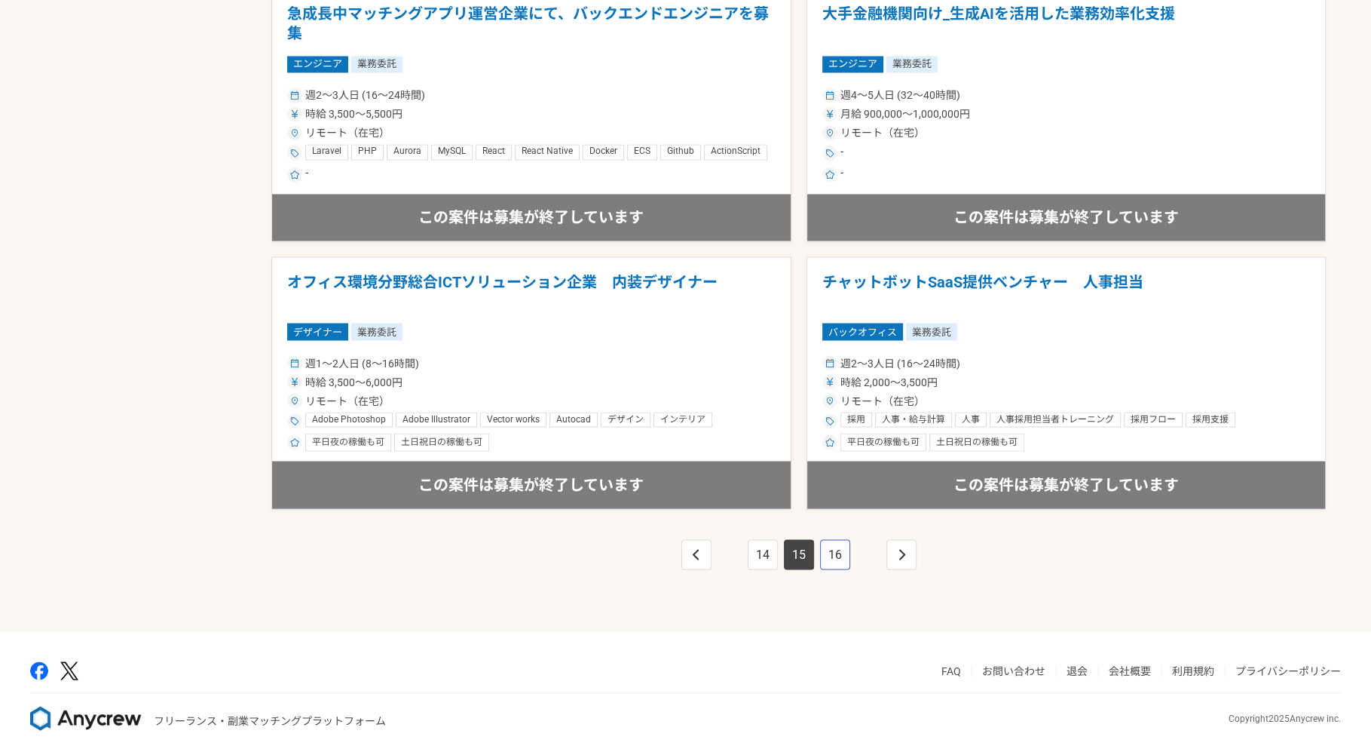
click at [835, 556] on link "16" at bounding box center [835, 554] width 30 height 30
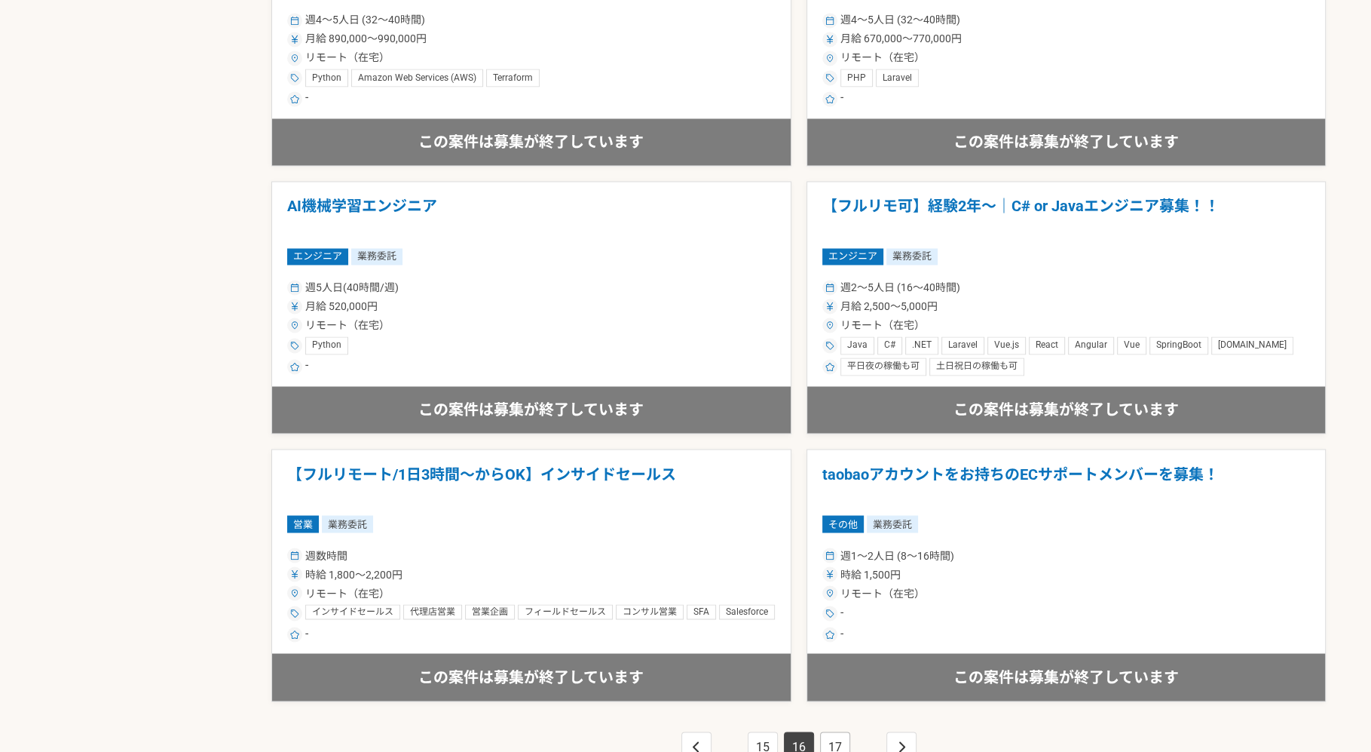
scroll to position [2512, 0]
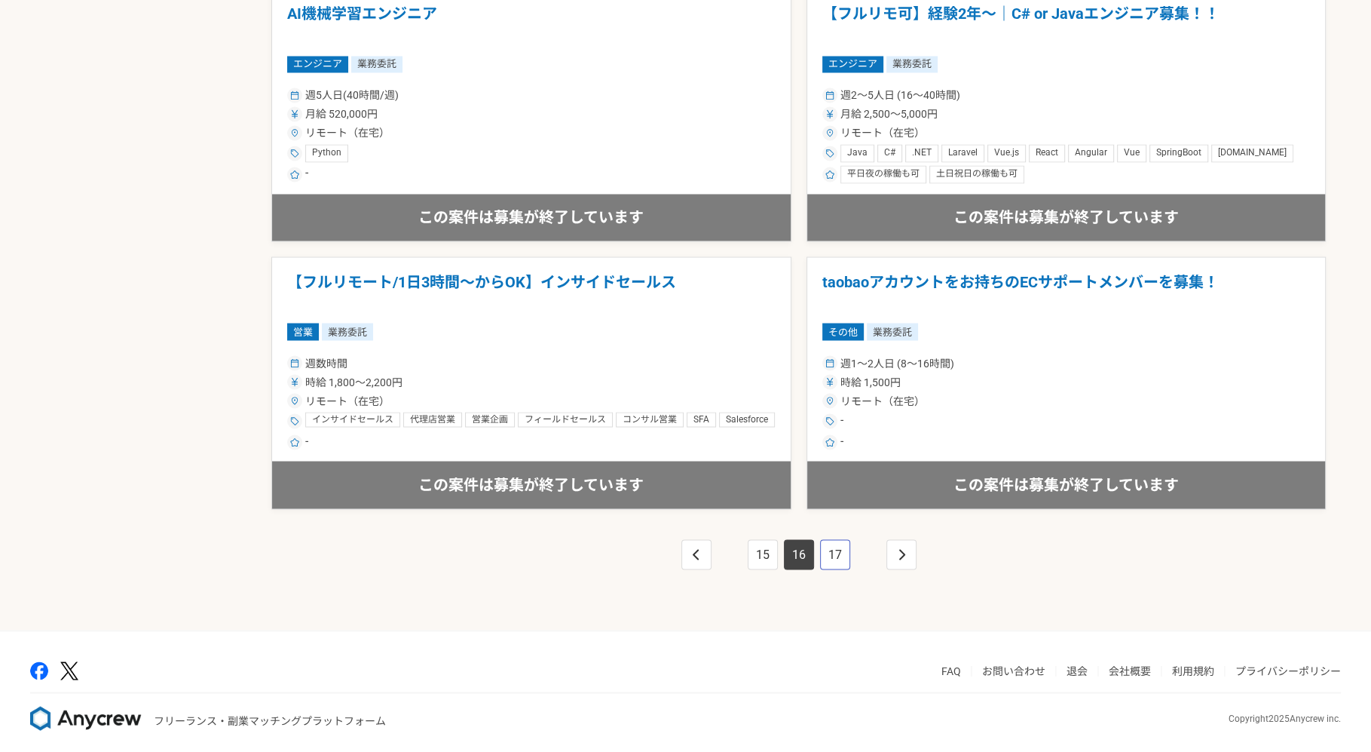
click at [838, 556] on link "17" at bounding box center [835, 554] width 30 height 30
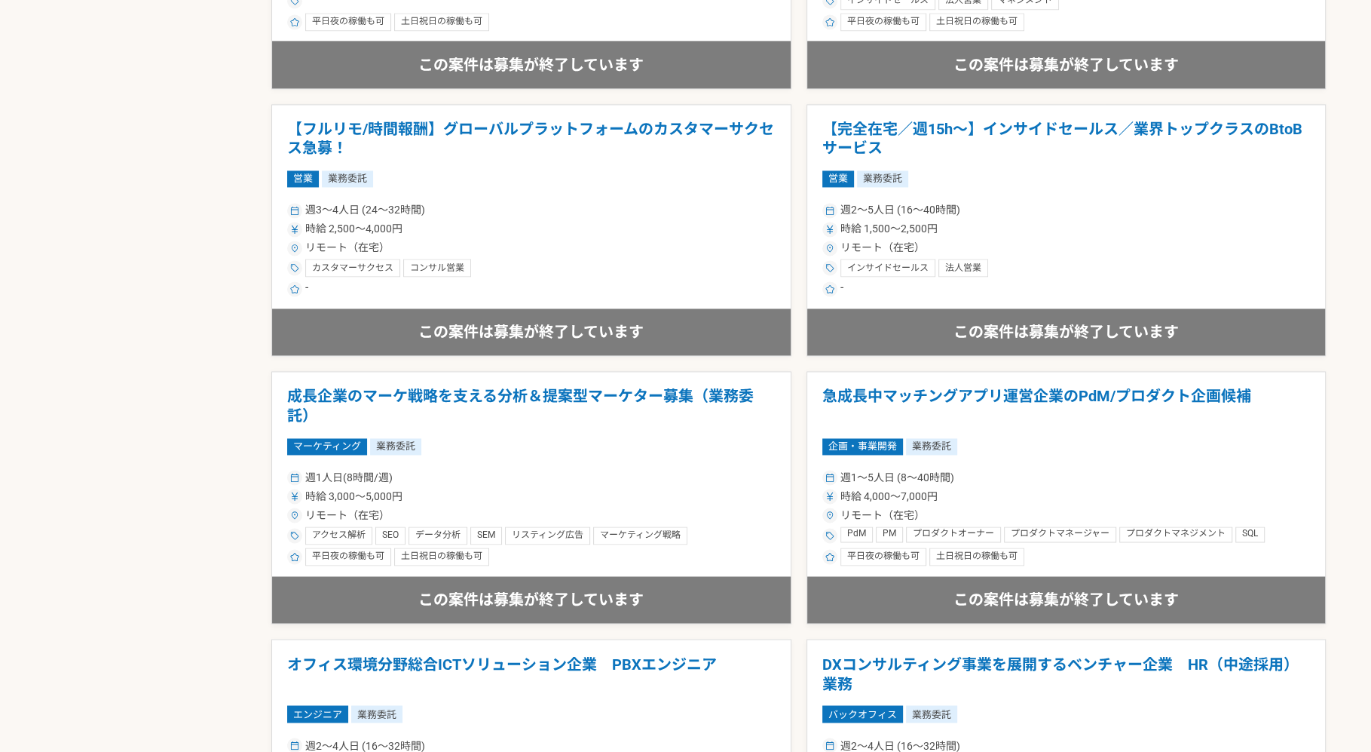
scroll to position [2512, 0]
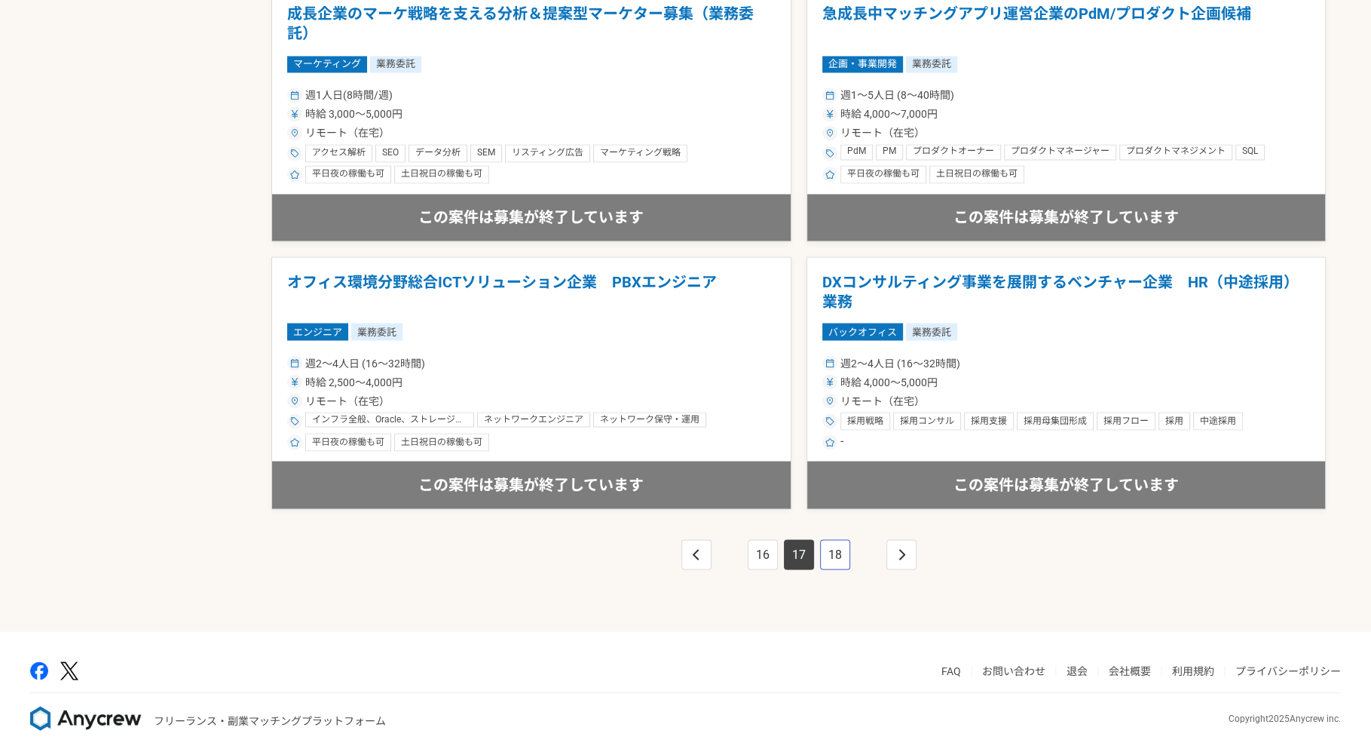
click at [838, 550] on link "18" at bounding box center [835, 554] width 30 height 30
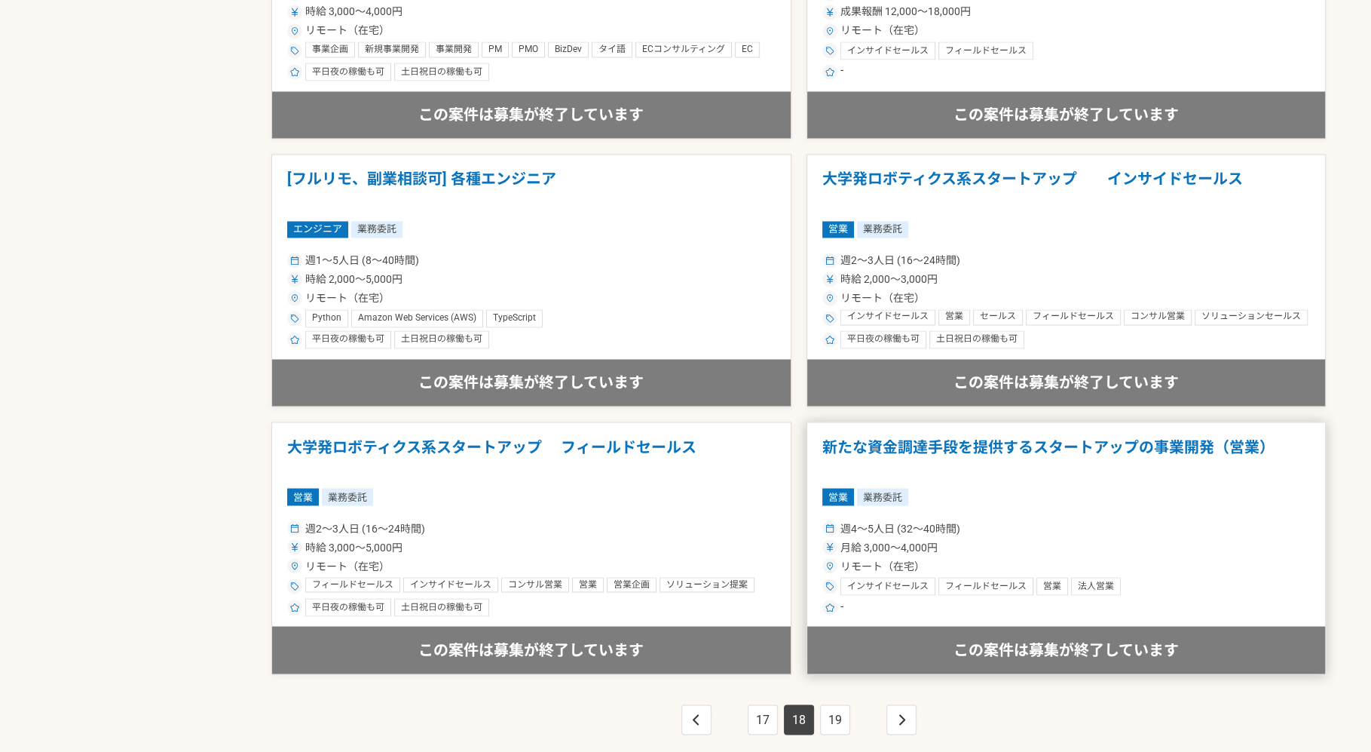
scroll to position [2512, 0]
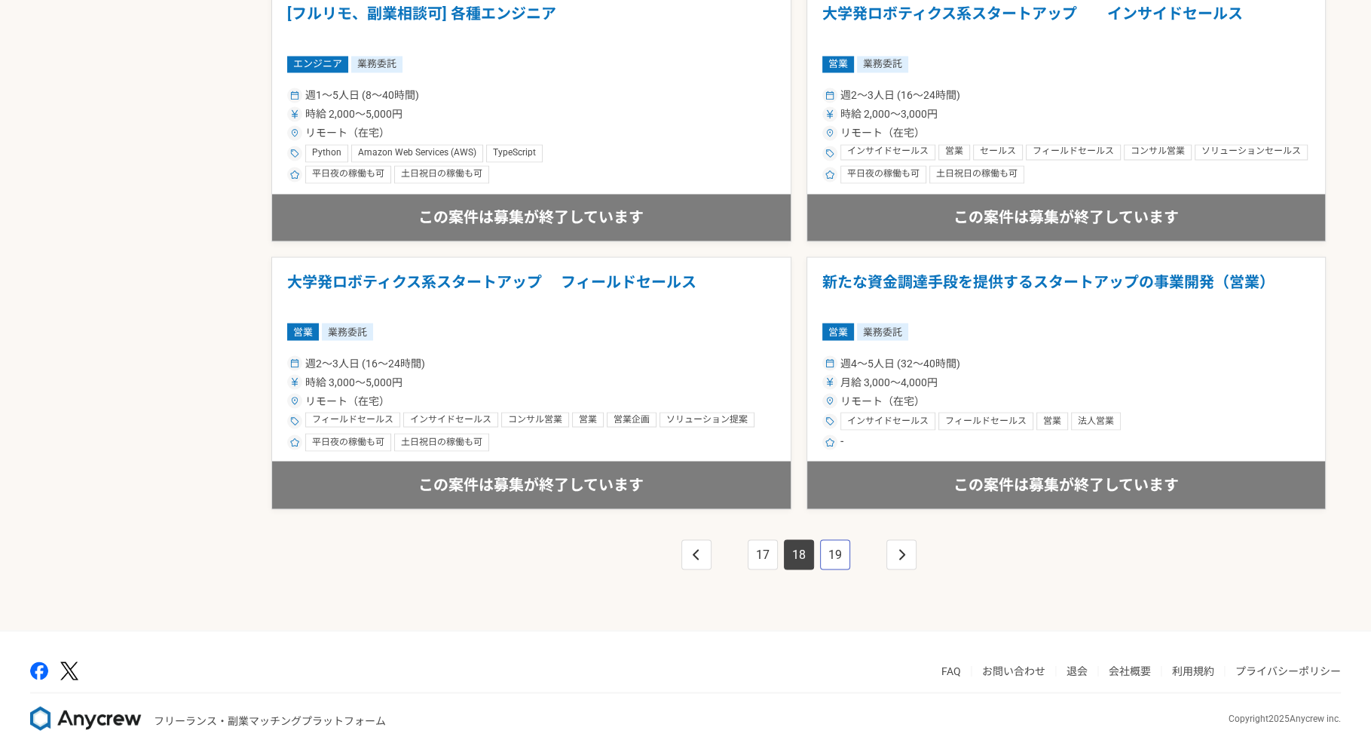
click at [844, 555] on link "19" at bounding box center [835, 554] width 30 height 30
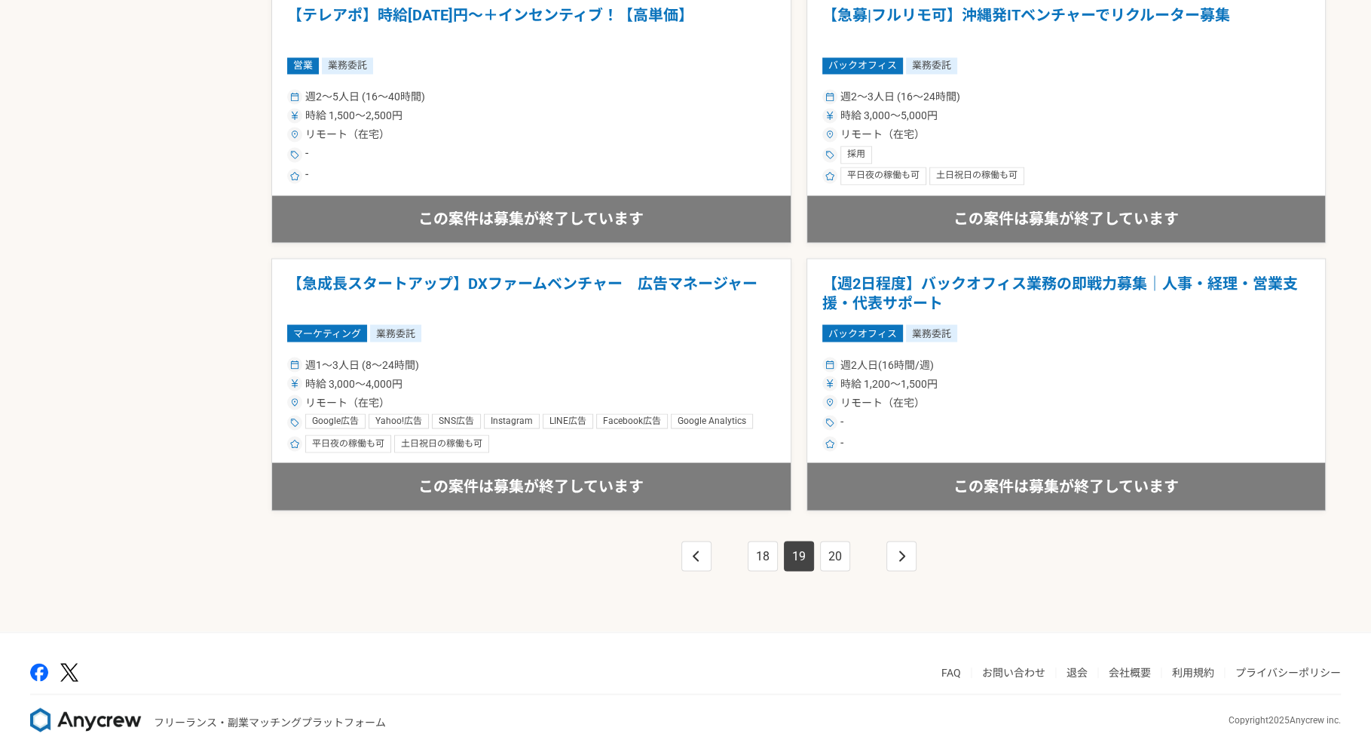
scroll to position [2512, 0]
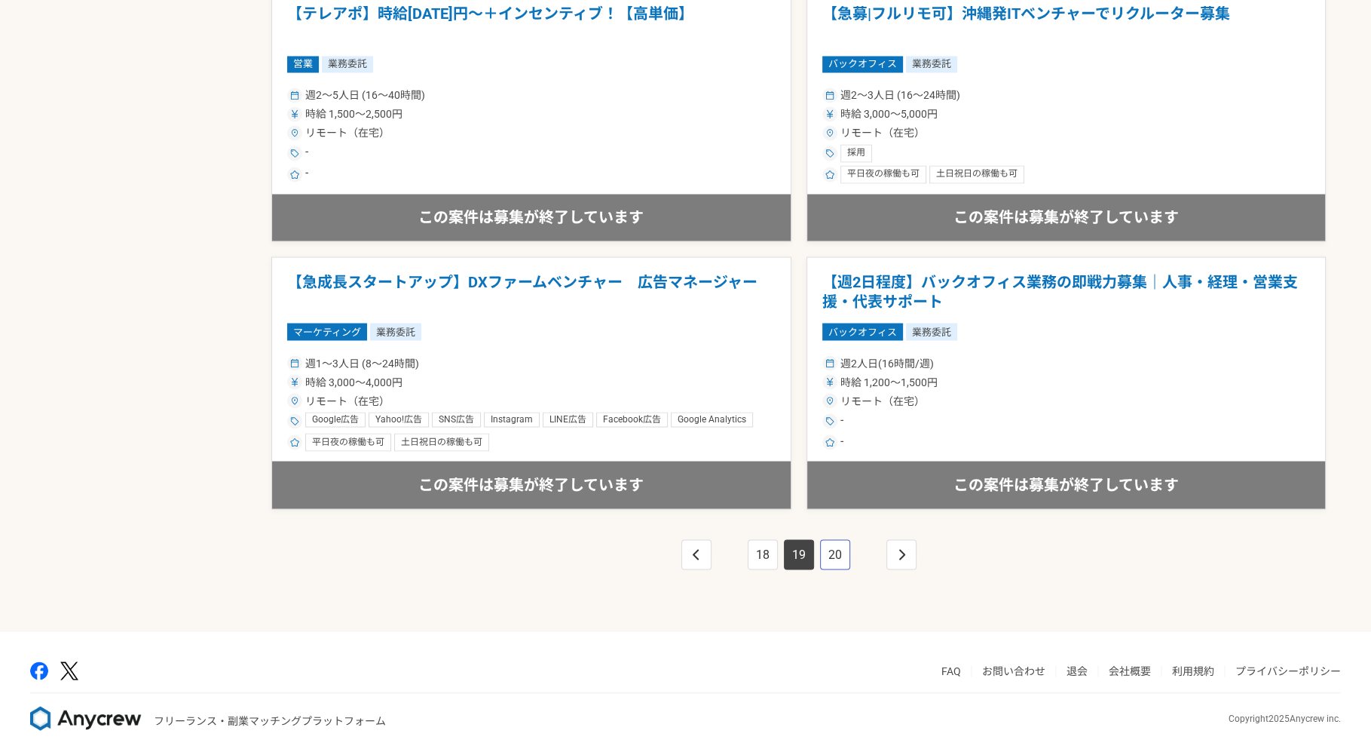
click at [840, 555] on link "20" at bounding box center [835, 554] width 30 height 30
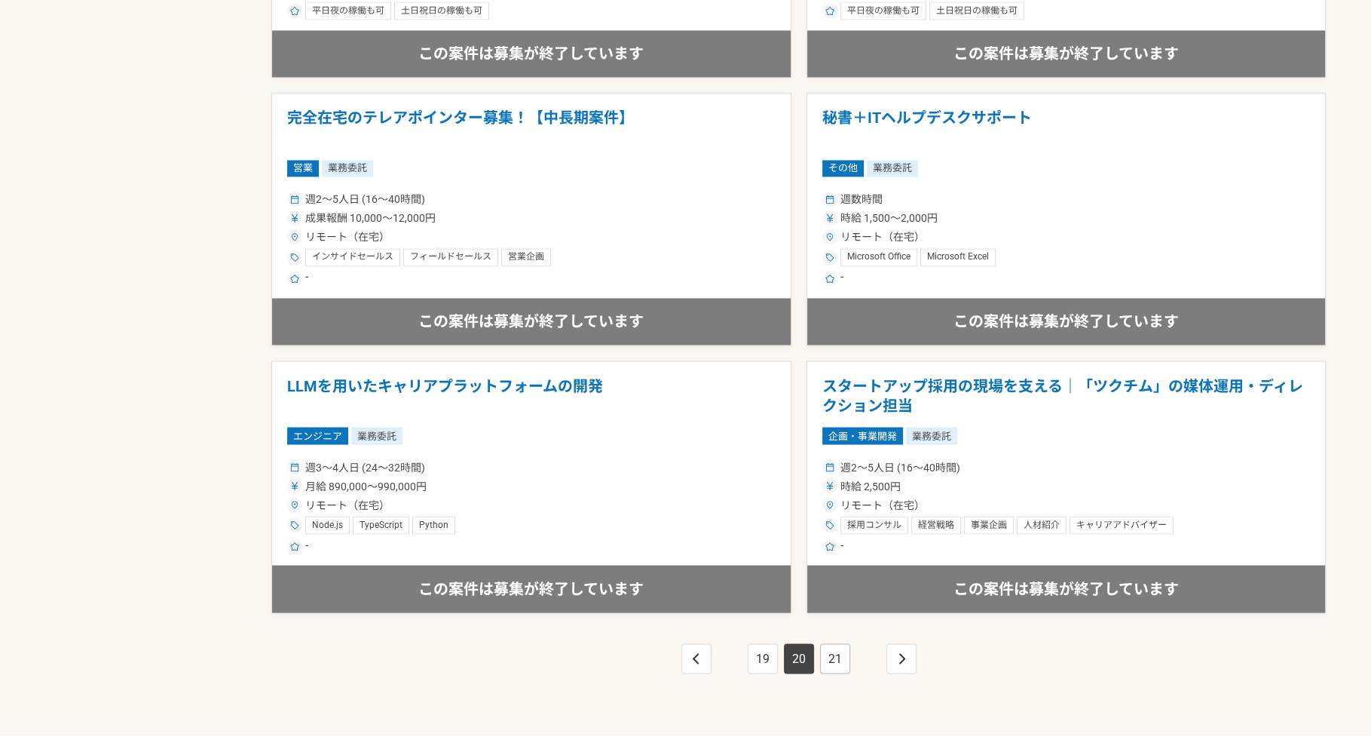
scroll to position [2512, 0]
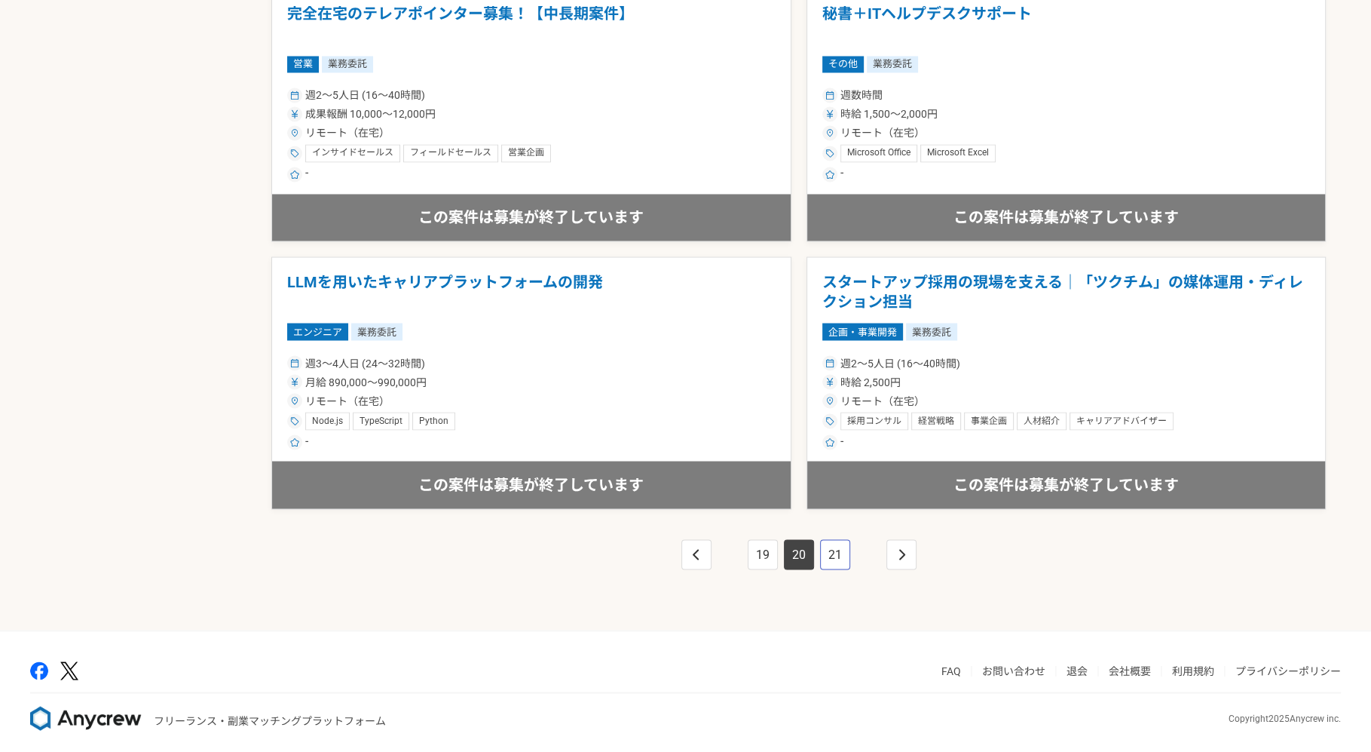
click at [846, 560] on link "21" at bounding box center [835, 554] width 30 height 30
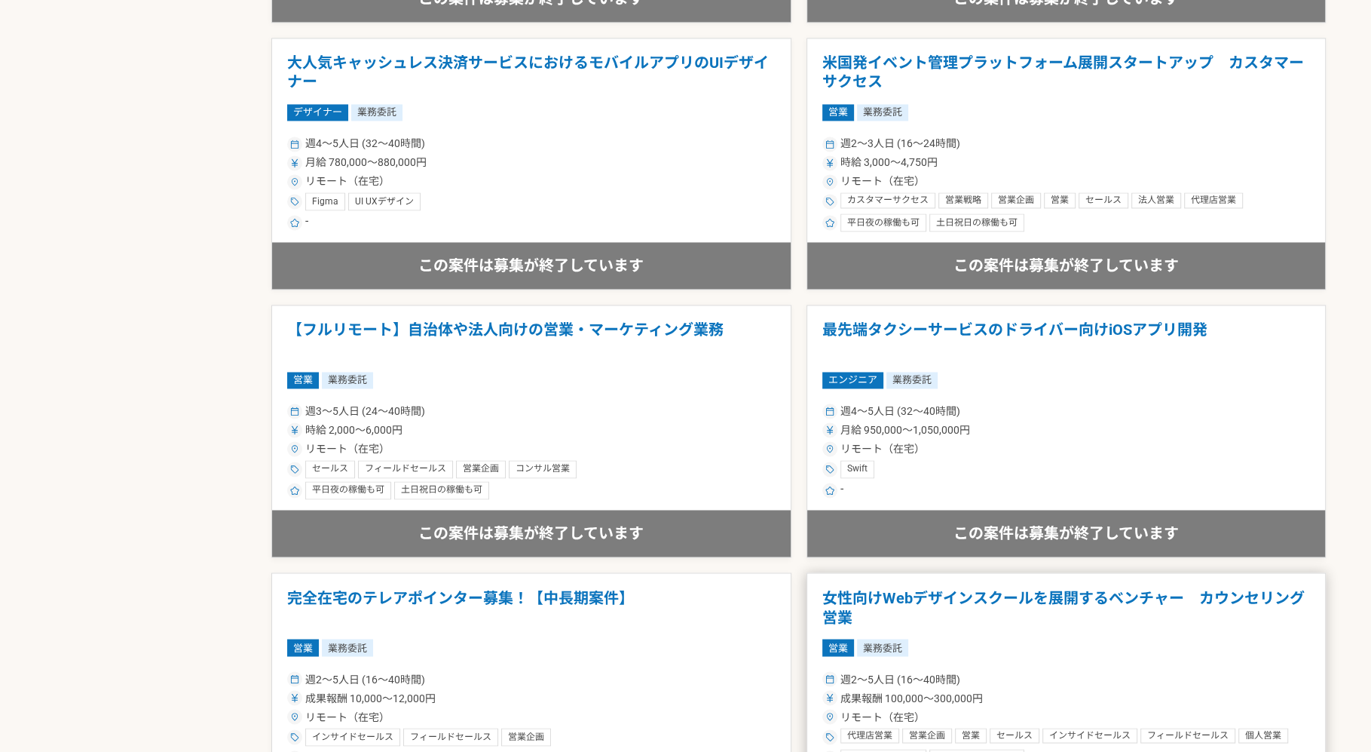
scroll to position [2512, 0]
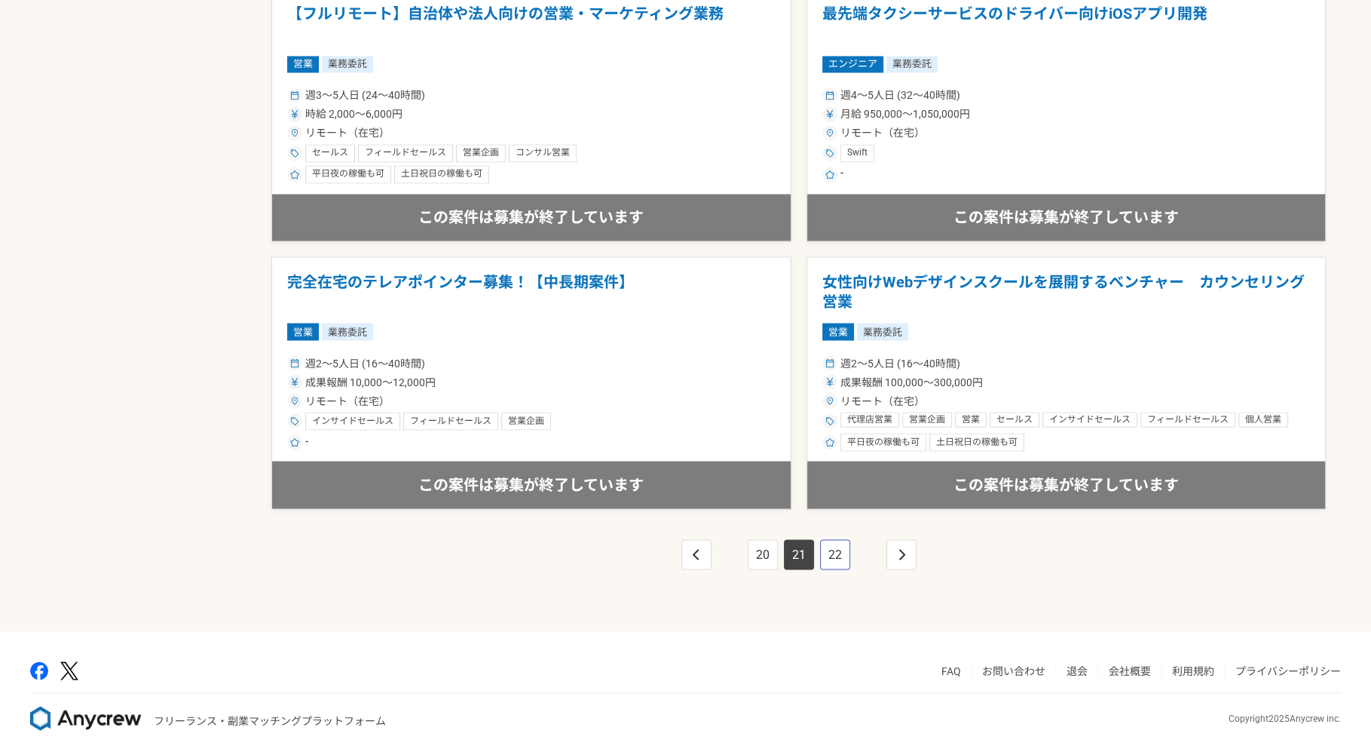
click at [838, 551] on link "22" at bounding box center [835, 554] width 30 height 30
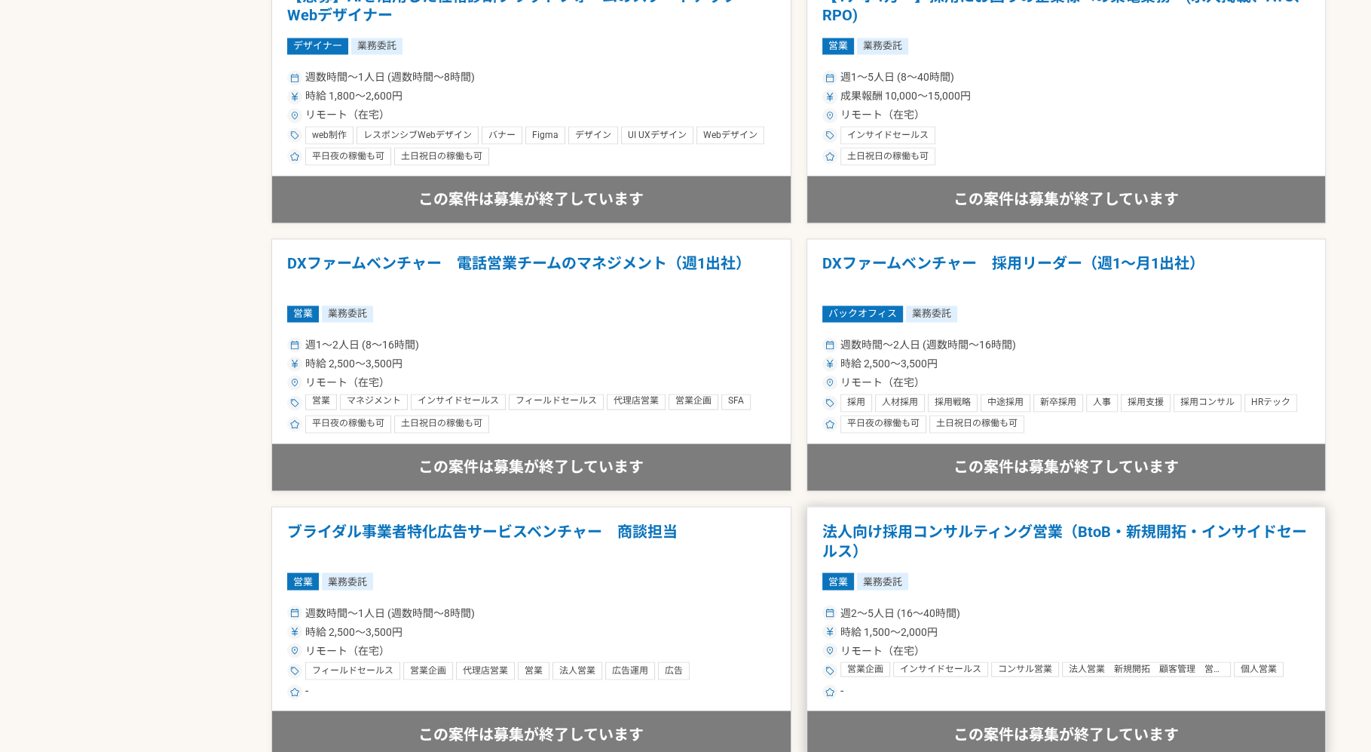
scroll to position [2512, 0]
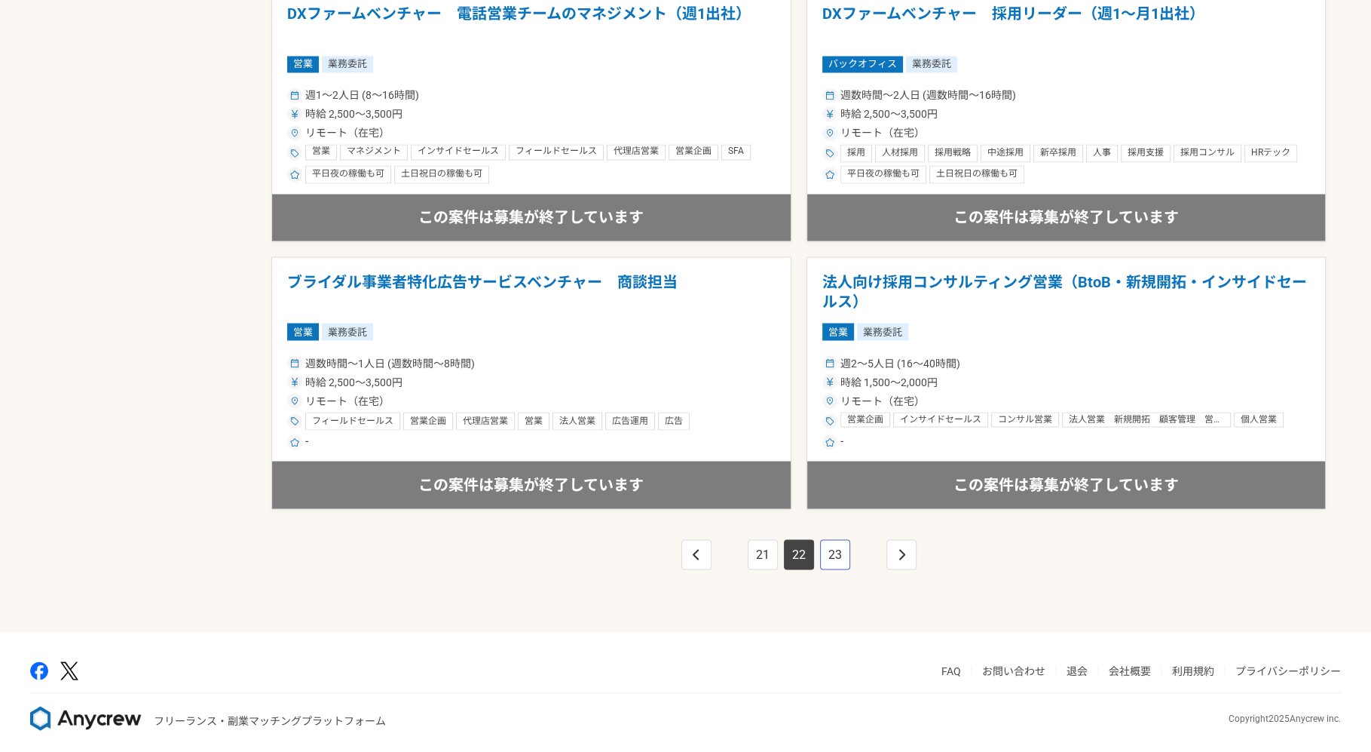
click at [844, 556] on link "23" at bounding box center [835, 554] width 30 height 30
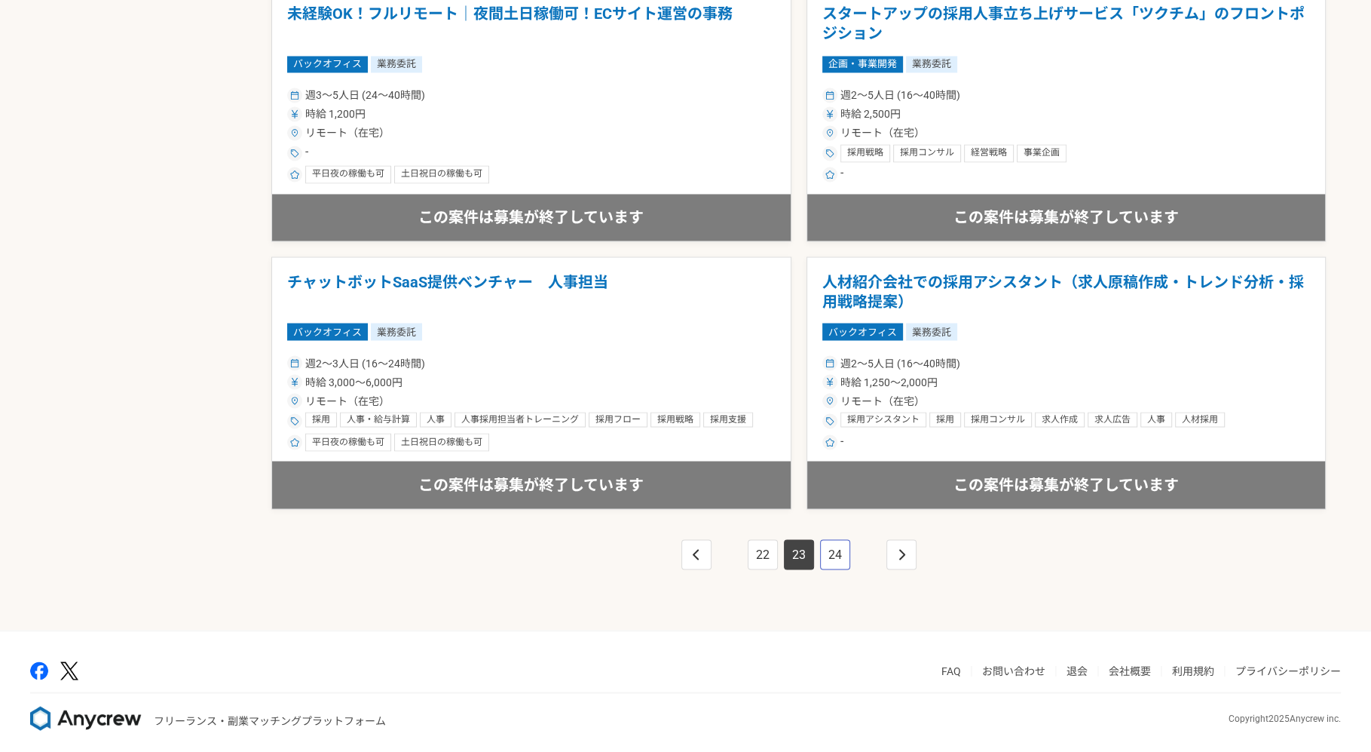
click at [841, 552] on link "24" at bounding box center [835, 554] width 30 height 30
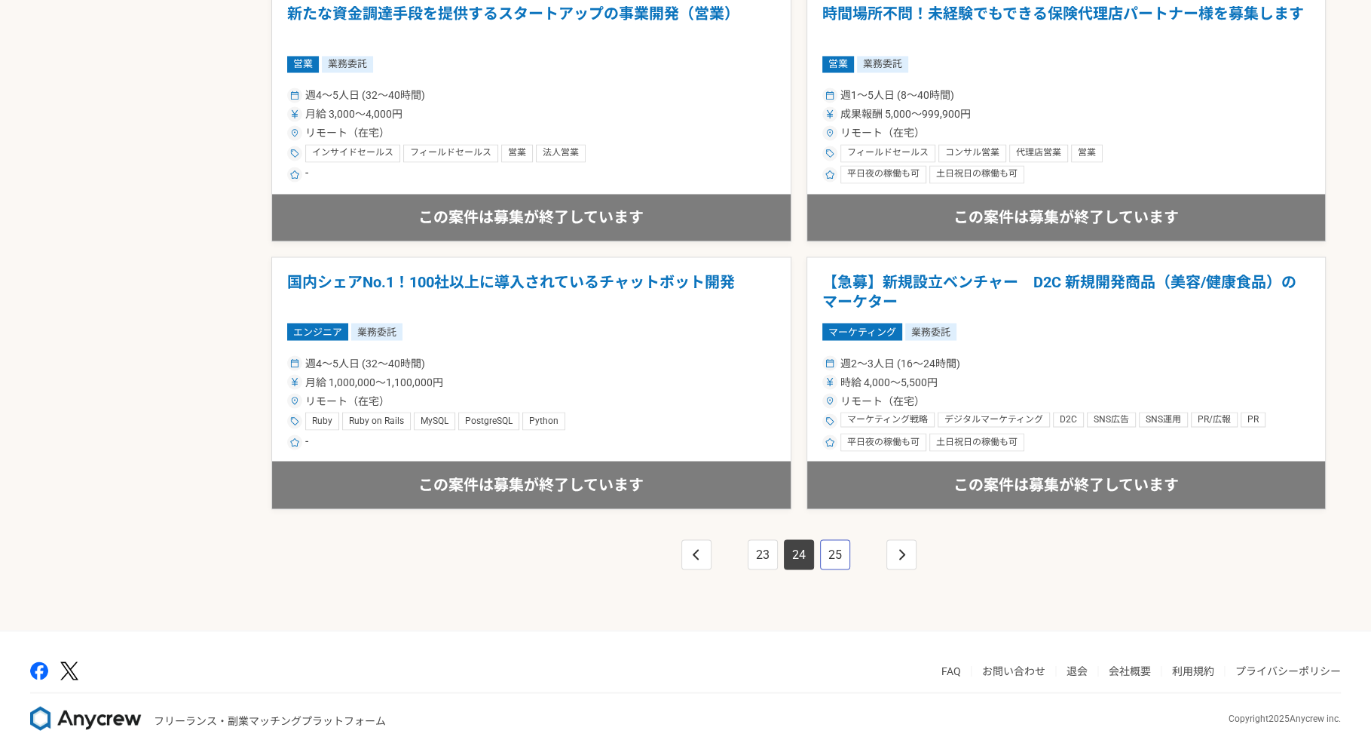
click at [826, 553] on link "25" at bounding box center [835, 554] width 30 height 30
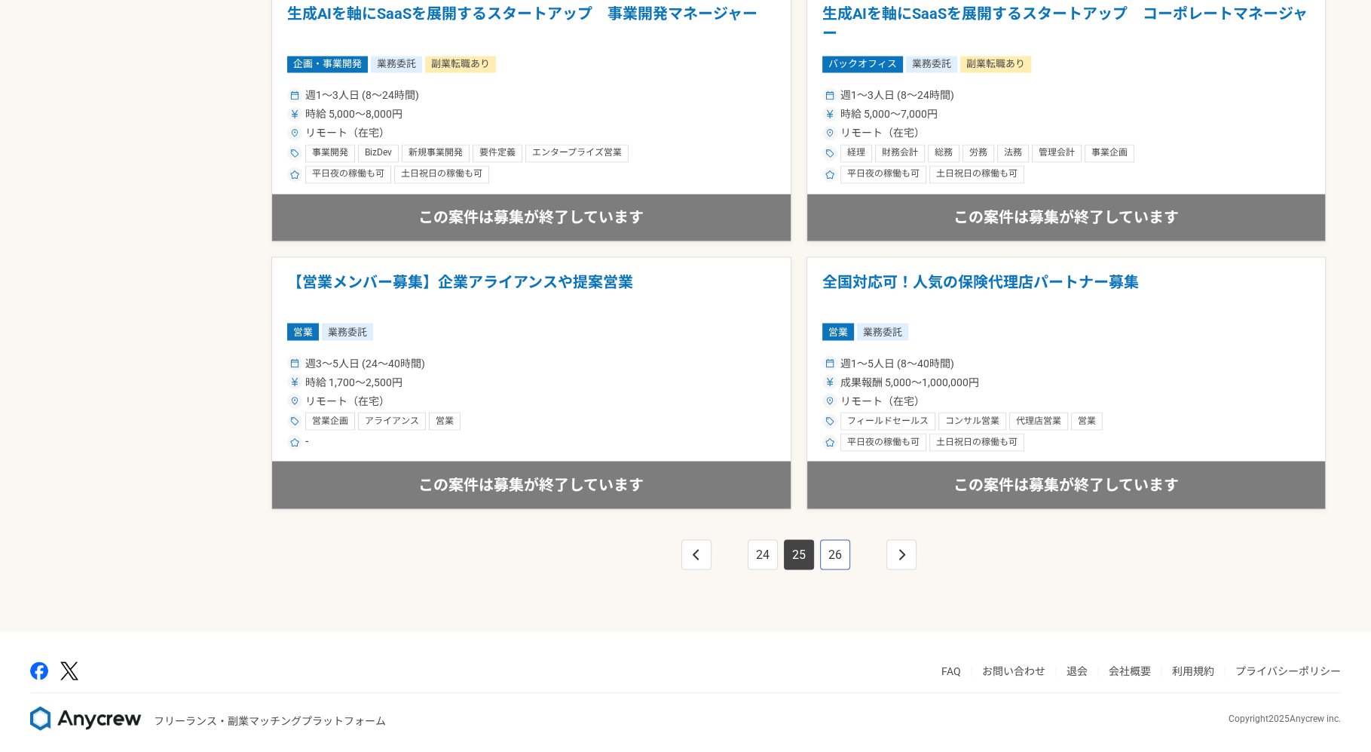
click at [833, 547] on link "26" at bounding box center [835, 554] width 30 height 30
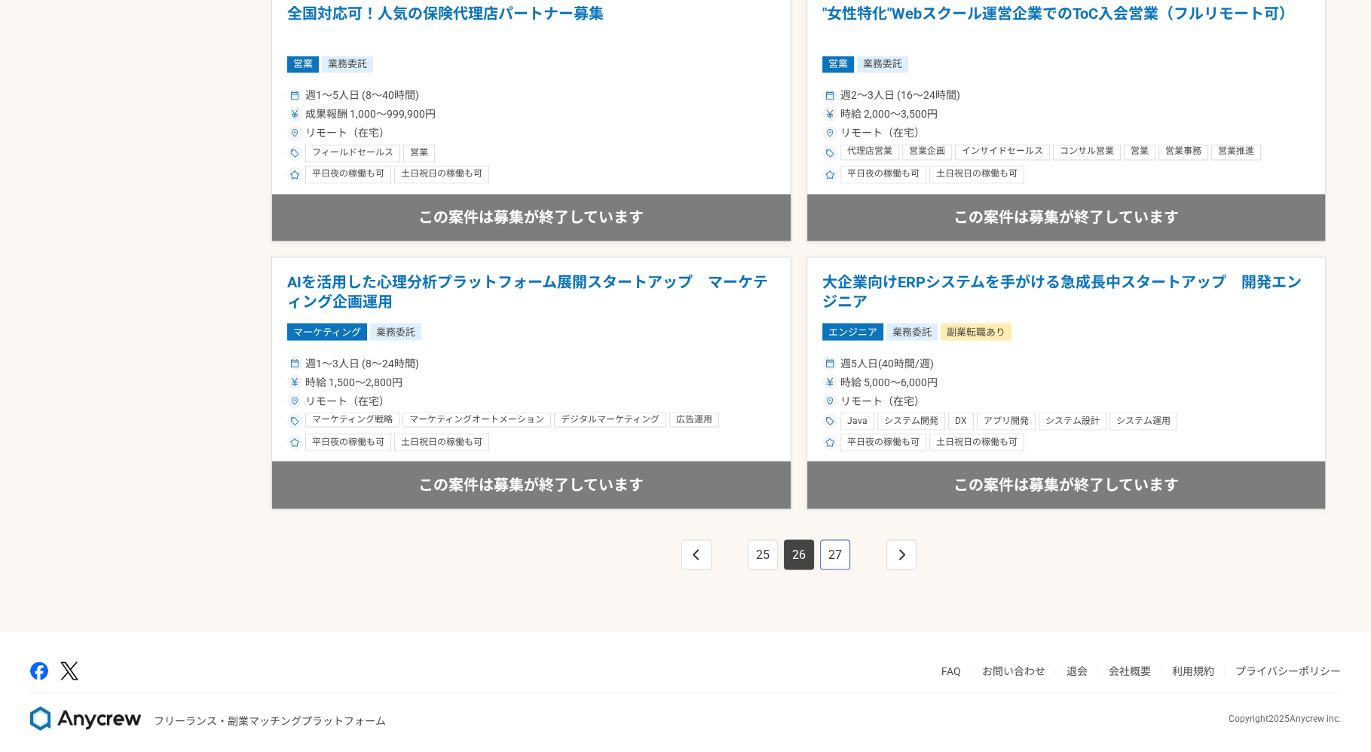
click at [826, 541] on link "27" at bounding box center [835, 554] width 30 height 30
